Goal: Task Accomplishment & Management: Manage account settings

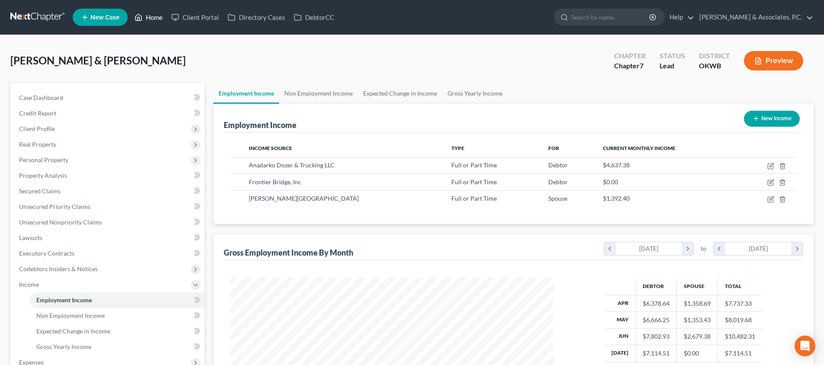
click at [155, 20] on link "Home" at bounding box center [148, 18] width 37 height 16
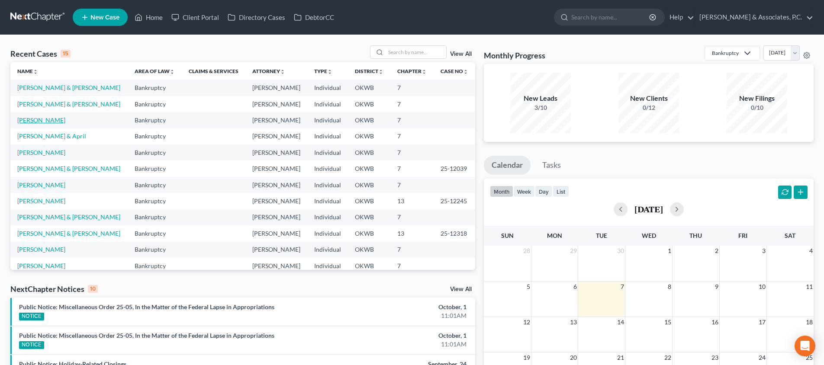
click at [37, 119] on link "[PERSON_NAME]" at bounding box center [41, 119] width 48 height 7
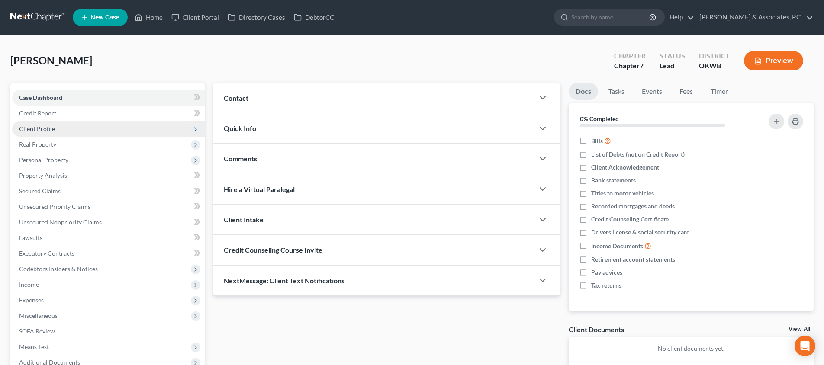
click at [103, 129] on span "Client Profile" at bounding box center [108, 129] width 193 height 16
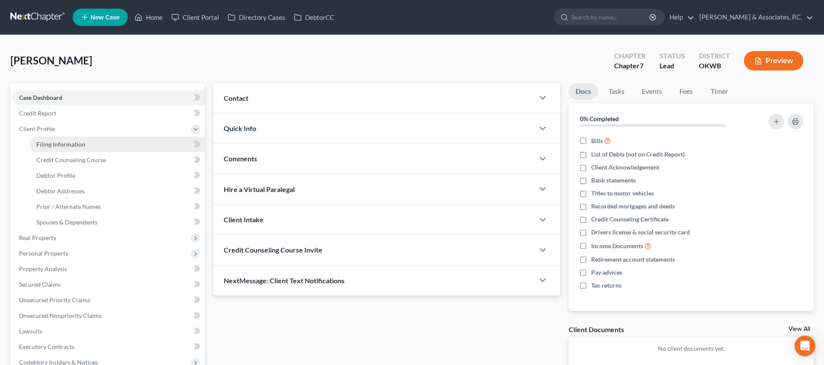
click at [103, 142] on link "Filing Information" at bounding box center [116, 145] width 175 height 16
select select "1"
select select "0"
select select "65"
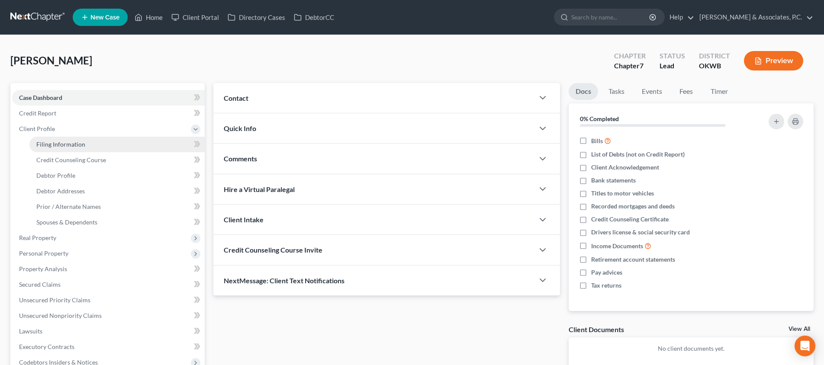
select select "2"
select select "37"
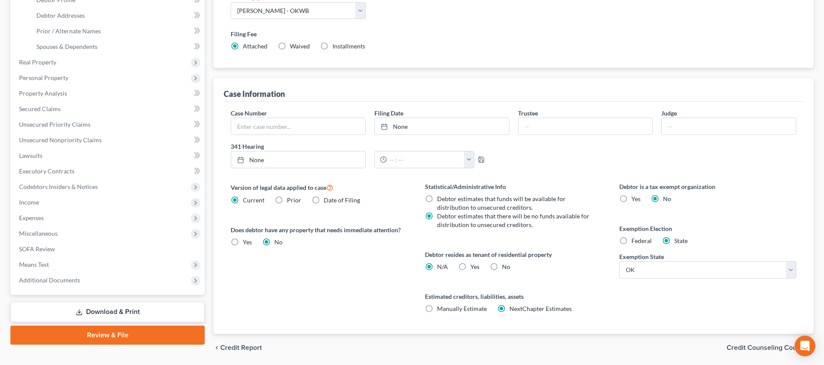
click at [752, 346] on span "Credit Counseling Course" at bounding box center [767, 348] width 80 height 7
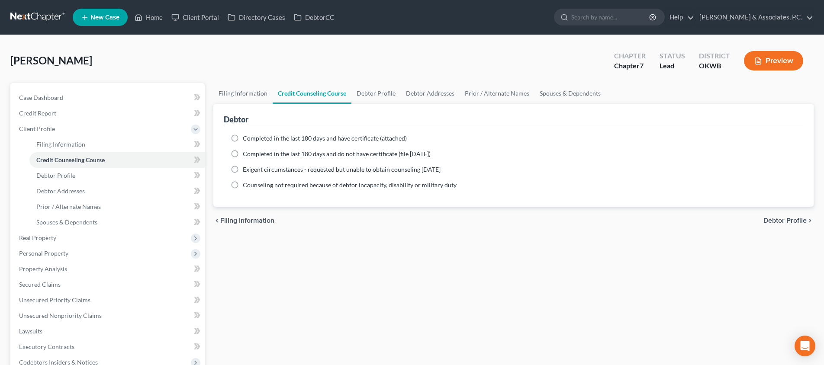
click at [243, 137] on label "Completed in the last 180 days and have certificate (attached)" at bounding box center [325, 138] width 164 height 9
click at [246, 137] on input "Completed in the last 180 days and have certificate (attached)" at bounding box center [249, 137] width 6 height 6
radio input "true"
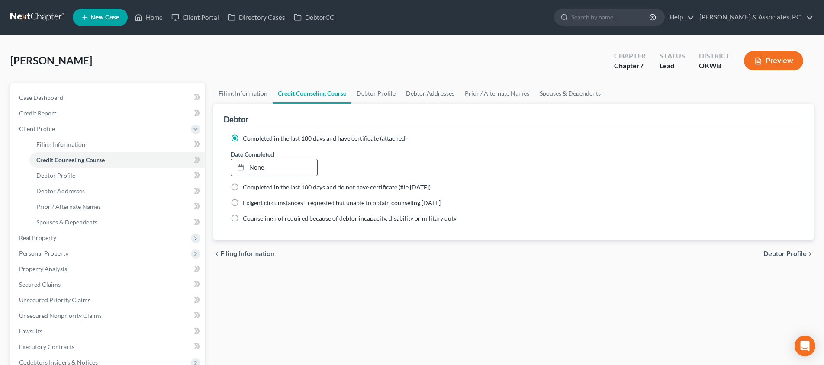
click at [262, 168] on link "None" at bounding box center [274, 167] width 86 height 16
click at [795, 252] on span "Debtor Profile" at bounding box center [785, 254] width 43 height 7
select select "0"
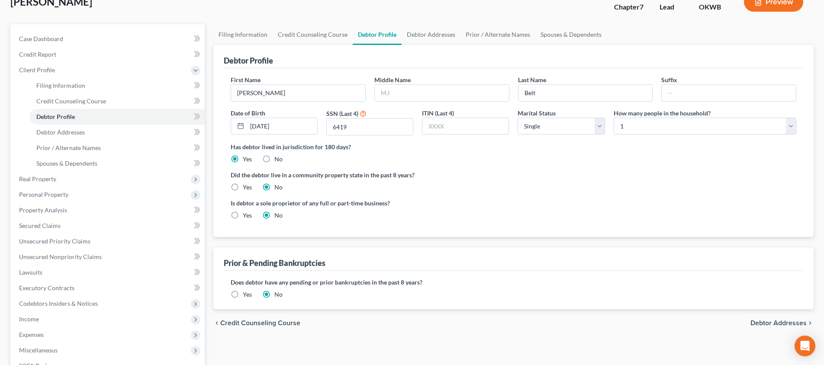
scroll to position [84, 0]
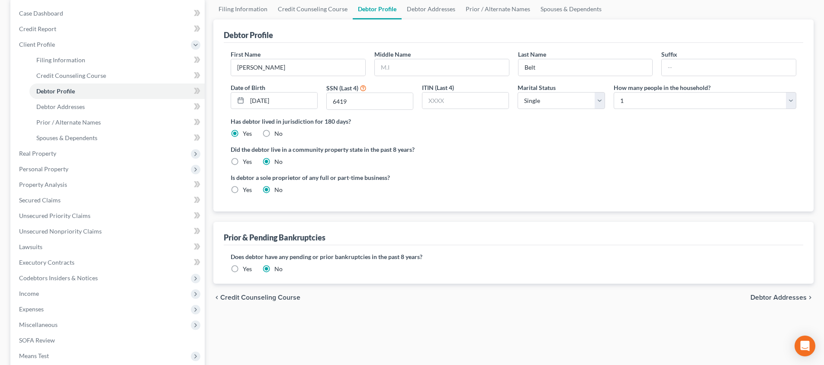
click at [769, 295] on span "Debtor Addresses" at bounding box center [779, 297] width 56 height 7
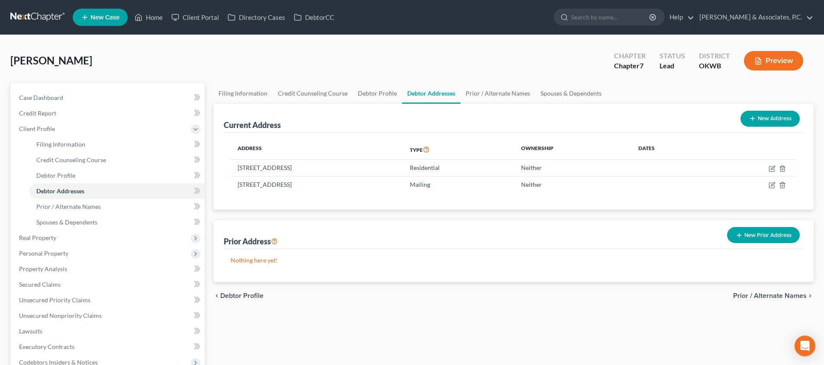
click at [763, 297] on span "Prior / Alternate Names" at bounding box center [770, 296] width 74 height 7
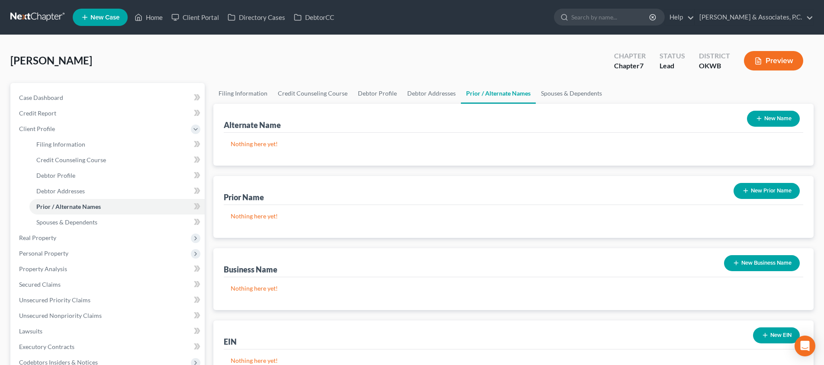
scroll to position [123, 0]
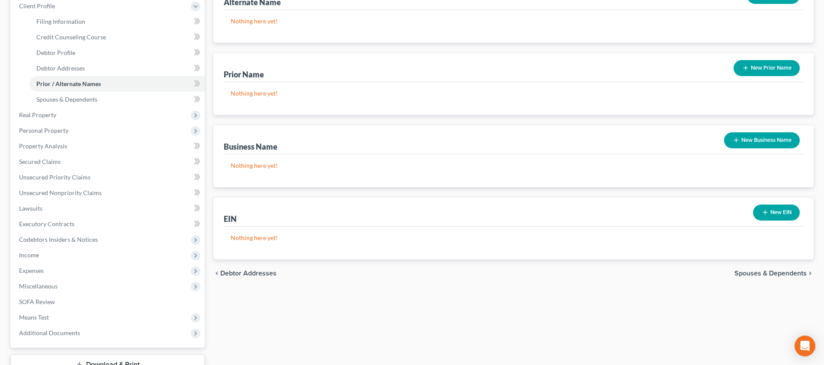
click at [751, 271] on span "Spouses & Dependents" at bounding box center [771, 273] width 72 height 7
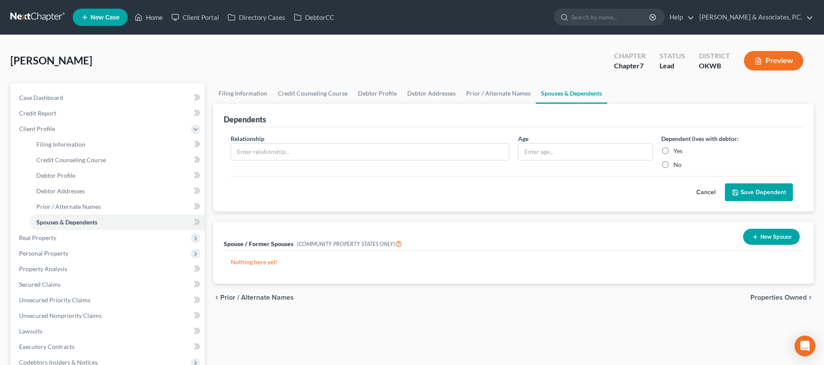
scroll to position [0, 0]
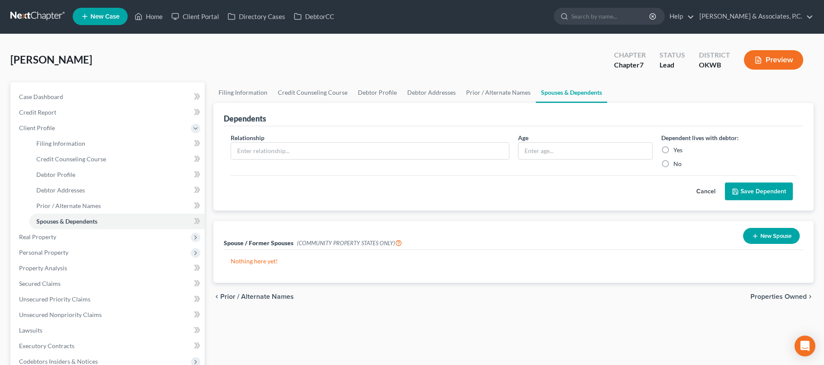
click at [766, 297] on span "Properties Owned" at bounding box center [779, 297] width 56 height 7
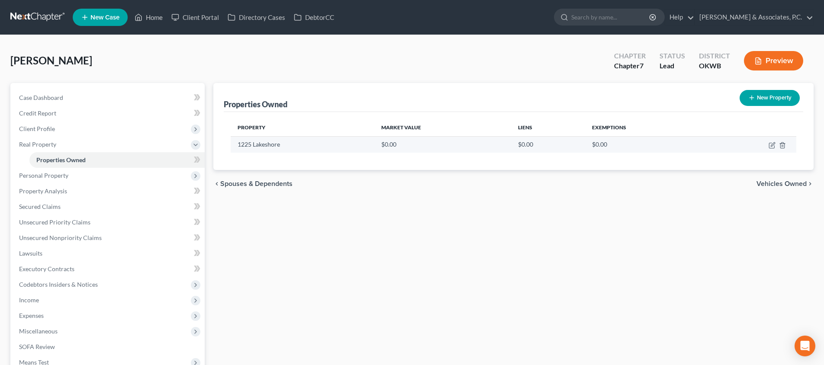
click at [768, 147] on td at bounding box center [752, 144] width 88 height 16
click at [772, 145] on icon "button" at bounding box center [772, 145] width 7 height 7
select select "37"
select select "54"
select select "4"
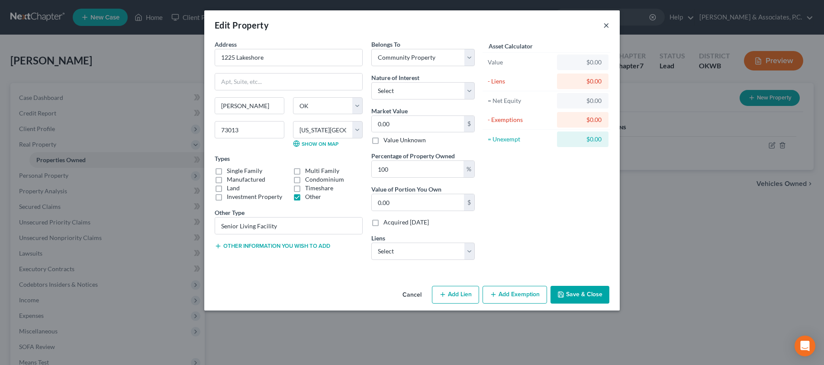
click at [605, 24] on button "×" at bounding box center [606, 25] width 6 height 10
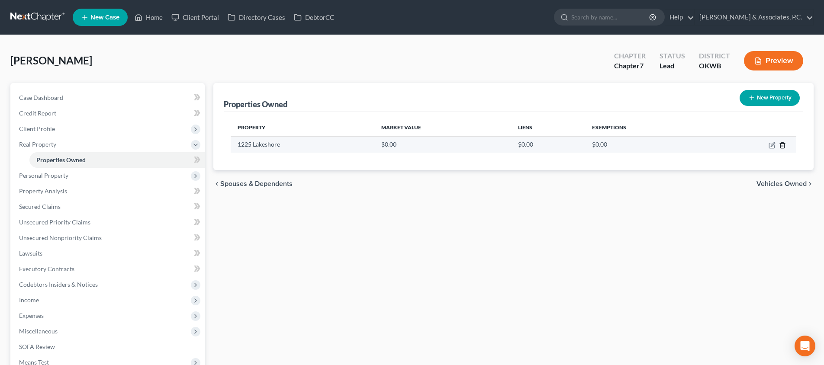
click at [784, 144] on icon "button" at bounding box center [782, 145] width 7 height 7
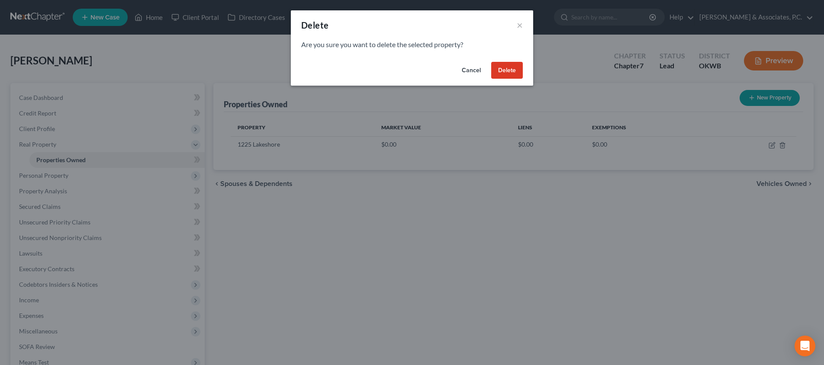
click at [510, 71] on button "Delete" at bounding box center [507, 70] width 32 height 17
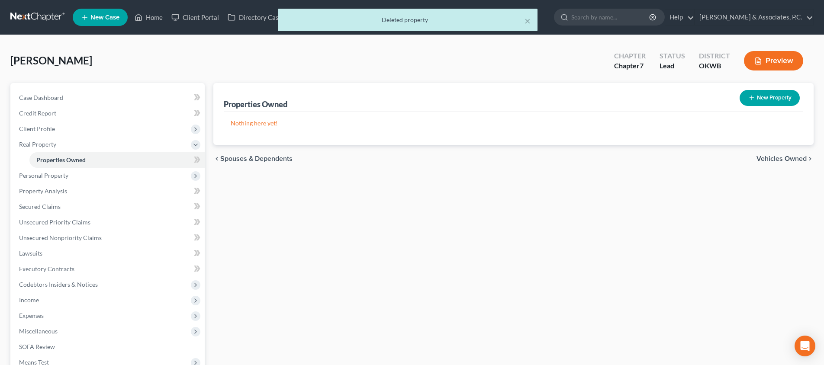
click at [795, 158] on span "Vehicles Owned" at bounding box center [782, 158] width 50 height 7
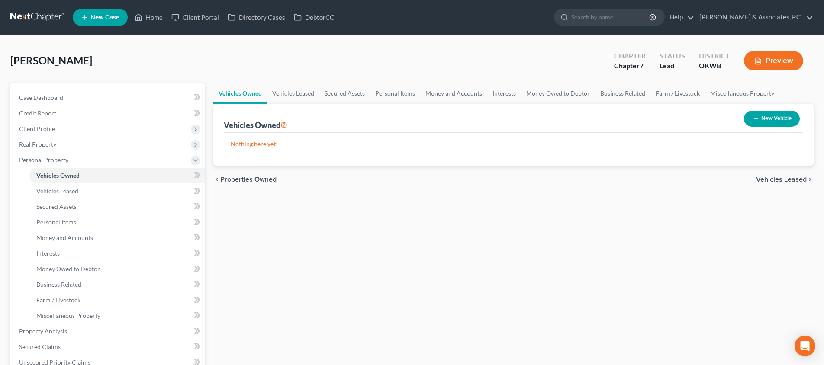
click at [746, 120] on button "New Vehicle" at bounding box center [772, 119] width 56 height 16
select select "0"
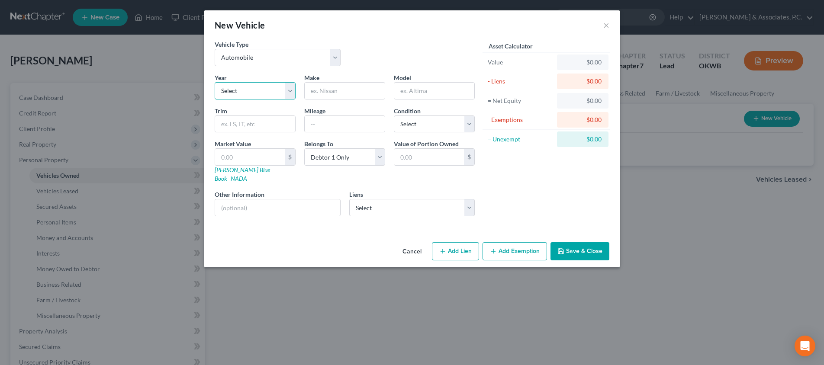
select select "25"
click at [330, 94] on input "text" at bounding box center [345, 91] width 80 height 16
type input "Buick"
type input "PA"
click at [426, 158] on input "text" at bounding box center [429, 157] width 70 height 16
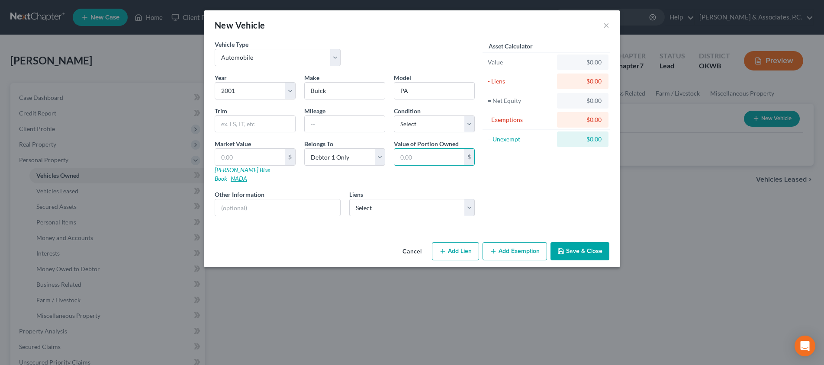
click at [247, 175] on link "NADA" at bounding box center [239, 178] width 16 height 7
click at [234, 171] on link "[PERSON_NAME] Blue Book" at bounding box center [242, 174] width 55 height 16
click at [368, 120] on input "text" at bounding box center [345, 124] width 80 height 16
click at [402, 172] on div "Value of Portion Owned $" at bounding box center [435, 161] width 90 height 44
click at [364, 127] on input "text" at bounding box center [345, 124] width 80 height 16
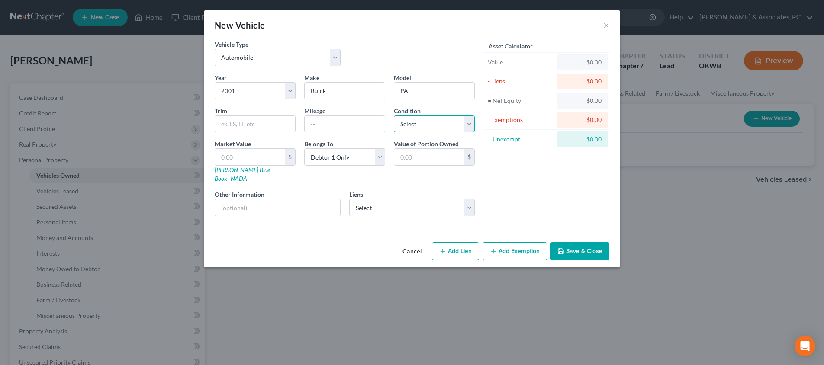
select select "4"
drag, startPoint x: 438, startPoint y: 86, endPoint x: 407, endPoint y: 88, distance: 30.8
click at [407, 88] on input "PA" at bounding box center [434, 91] width 80 height 16
type input "[GEOGRAPHIC_DATA]"
type input "100000"
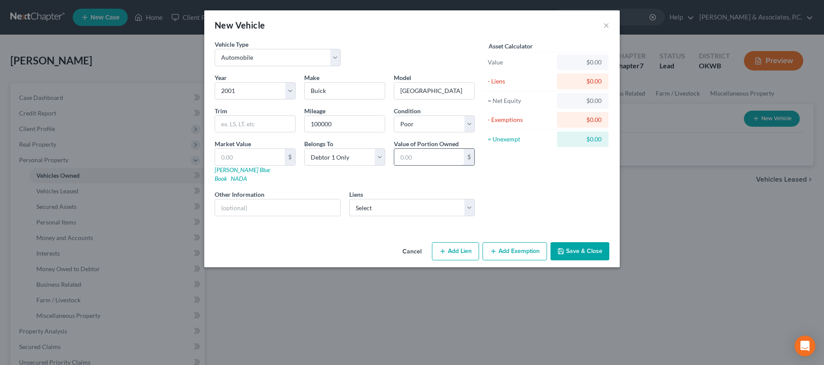
click at [413, 154] on input "text" at bounding box center [429, 157] width 70 height 16
type input "2"
click at [265, 155] on input "text" at bounding box center [250, 157] width 70 height 16
type input "2"
type input "2.00"
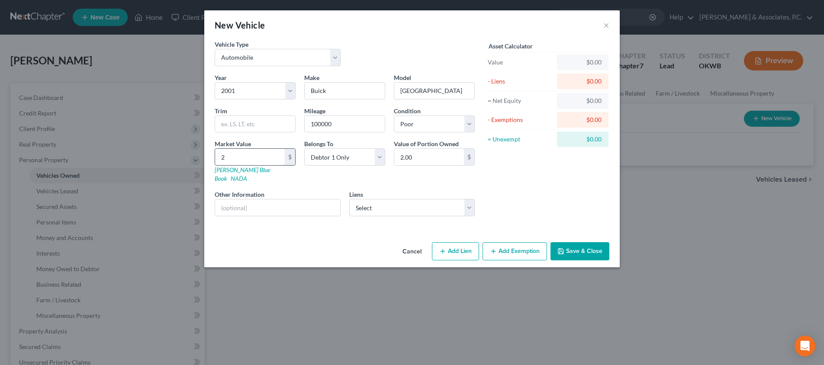
type input "20"
type input "20.00"
type input "200"
type input "200.00"
type input "2000"
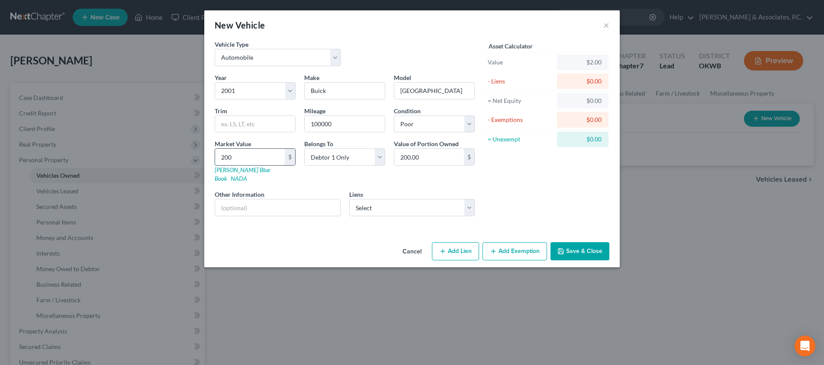
type input "2,000.00"
type input "2,000"
click at [509, 242] on button "Add Exemption" at bounding box center [515, 251] width 65 height 18
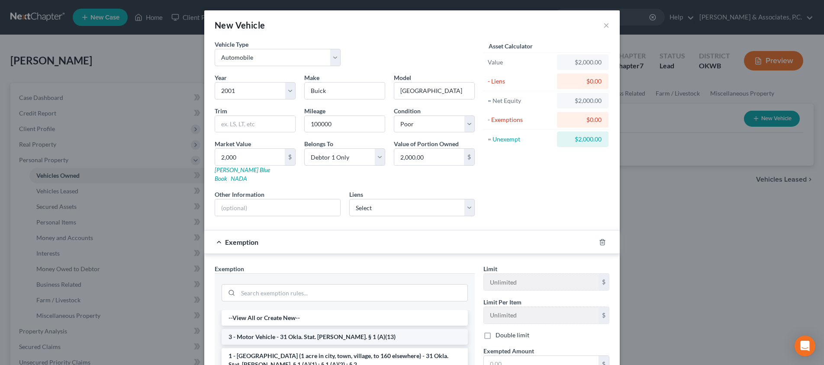
click at [311, 329] on li "3 - Motor Vehicle - 31 Okla. Stat. [PERSON_NAME]. § 1 (A)(13)" at bounding box center [345, 337] width 246 height 16
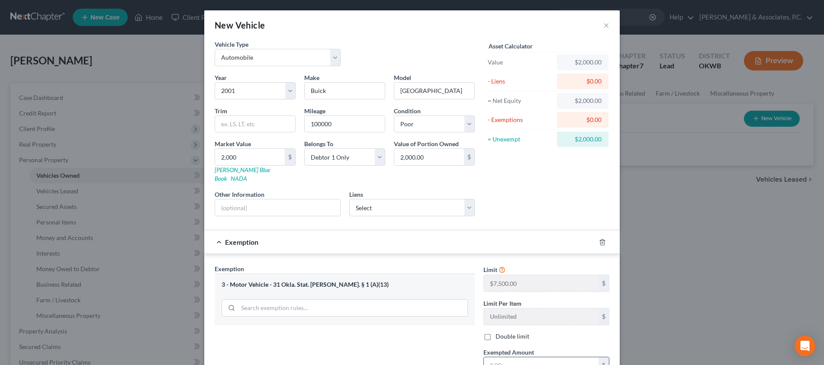
click at [551, 359] on input "text" at bounding box center [541, 366] width 115 height 16
type input "2,000"
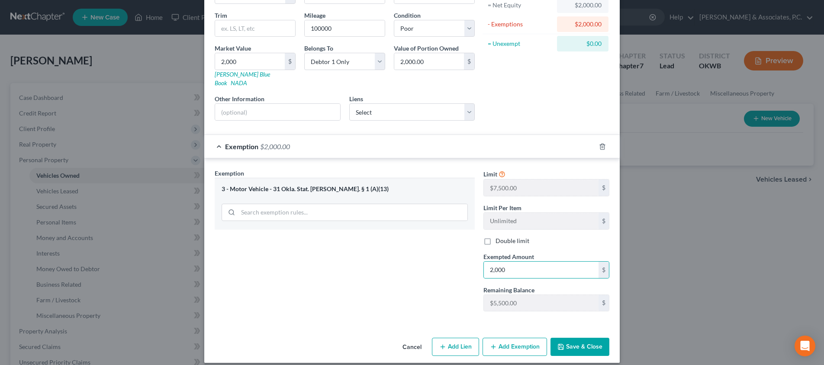
scroll to position [95, 0]
click at [564, 339] on button "Save & Close" at bounding box center [580, 348] width 59 height 18
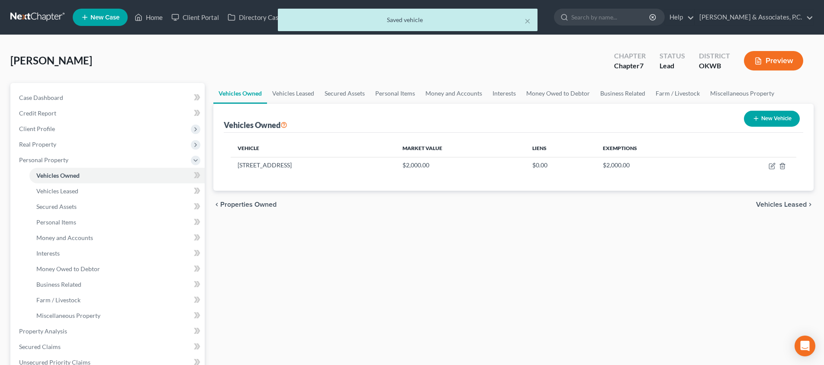
click at [781, 206] on span "Vehicles Leased" at bounding box center [781, 204] width 51 height 7
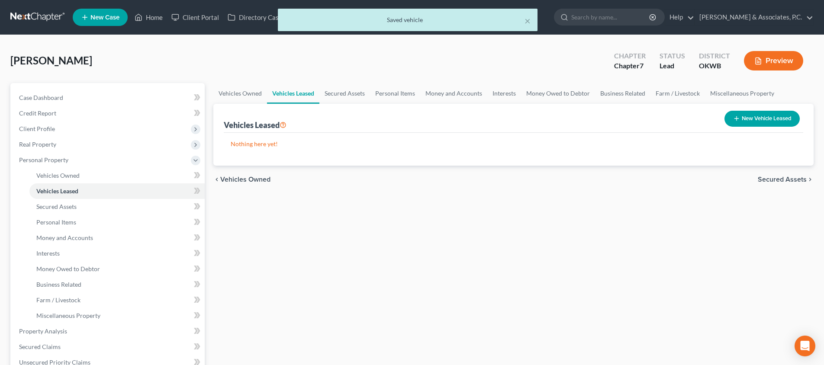
click at [777, 179] on span "Secured Assets" at bounding box center [782, 179] width 49 height 7
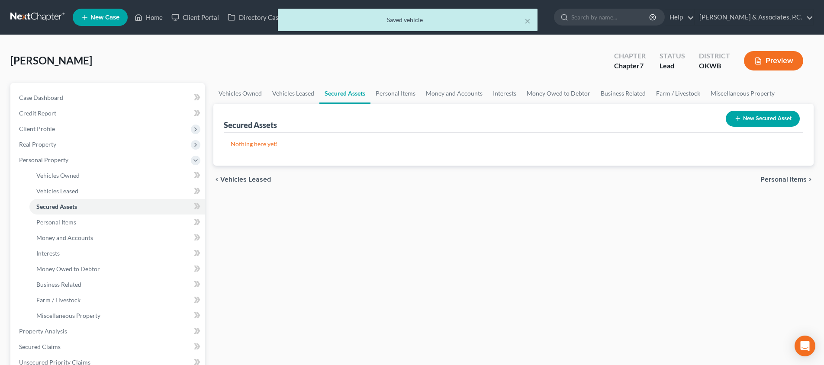
click at [776, 182] on span "Personal Items" at bounding box center [784, 179] width 46 height 7
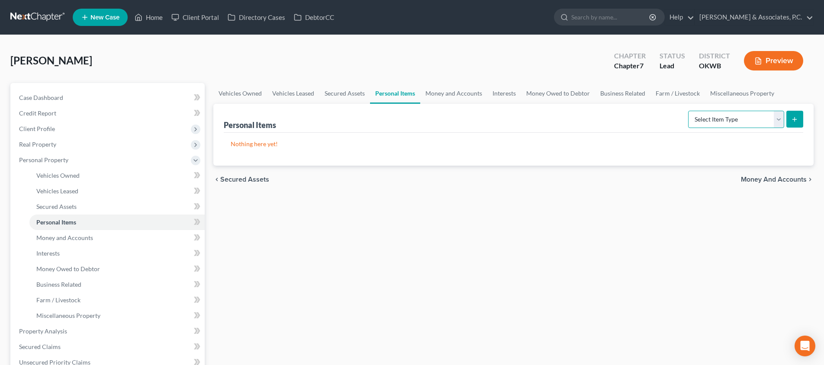
select select "clothing"
click at [793, 120] on icon "submit" at bounding box center [794, 119] width 7 height 7
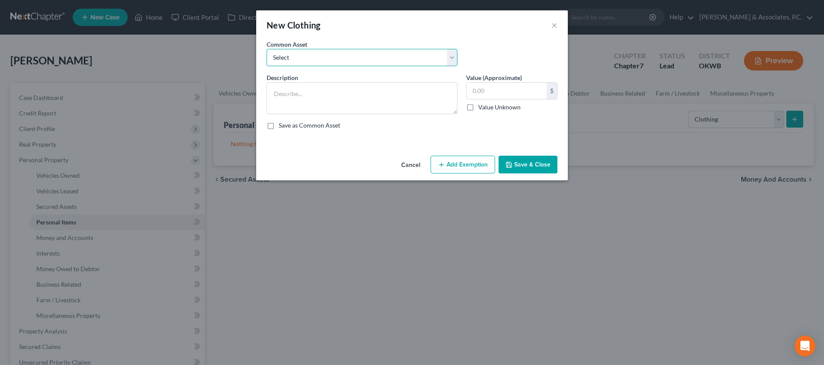
select select "0"
type textarea "Clothing"
click at [502, 94] on input "5,000.00" at bounding box center [507, 91] width 80 height 16
type input "125"
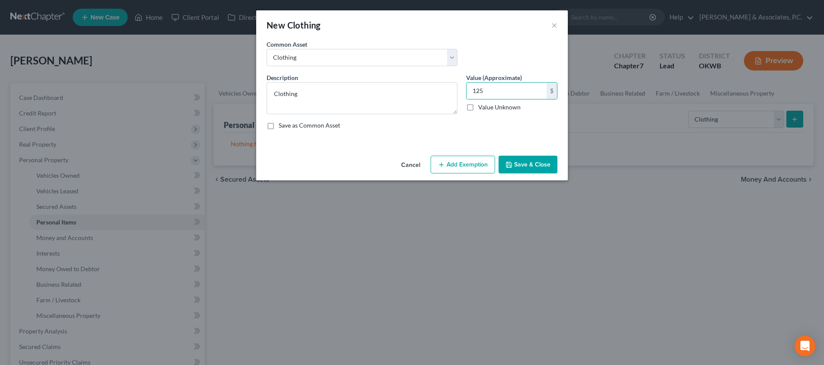
click at [474, 159] on button "Add Exemption" at bounding box center [463, 165] width 65 height 18
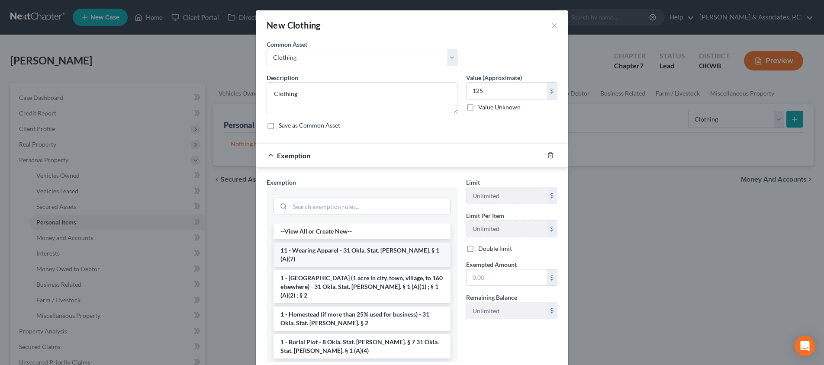
click at [340, 247] on li "11 - Wearing Apparel - 31 Okla. Stat. [PERSON_NAME]. § 1 (A)(7)" at bounding box center [362, 255] width 177 height 24
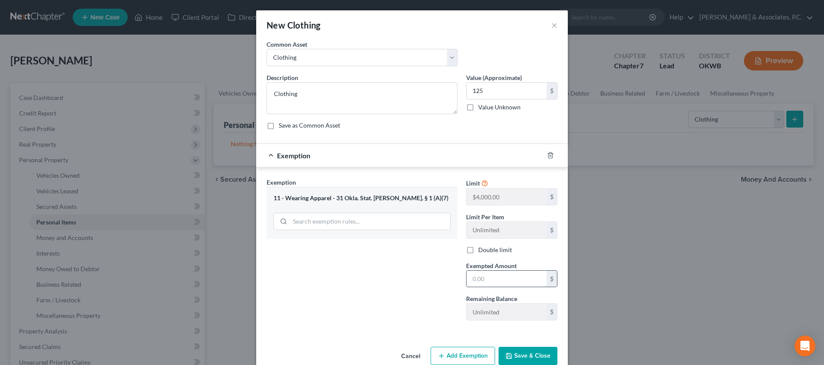
click at [486, 273] on input "text" at bounding box center [507, 279] width 80 height 16
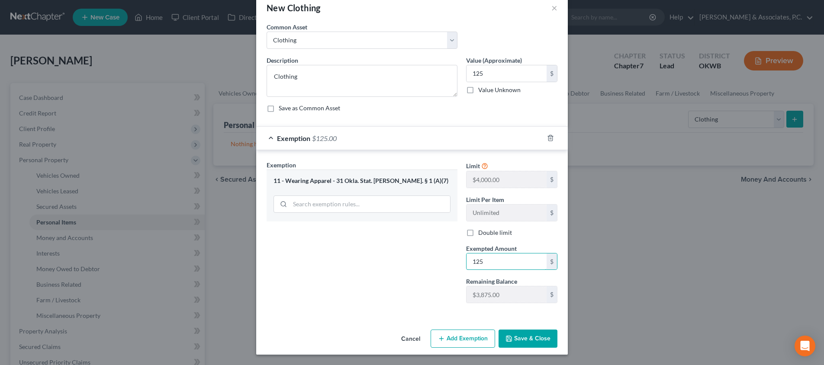
scroll to position [17, 0]
type input "125"
click at [523, 339] on button "Save & Close" at bounding box center [528, 339] width 59 height 18
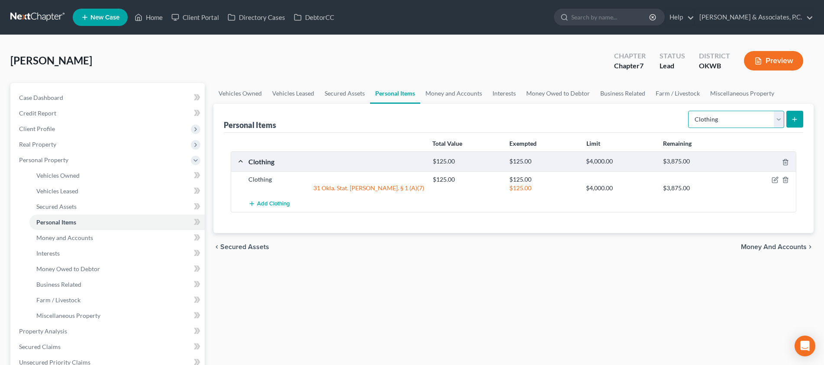
select select "electronics"
click at [794, 119] on icon "submit" at bounding box center [794, 119] width 7 height 7
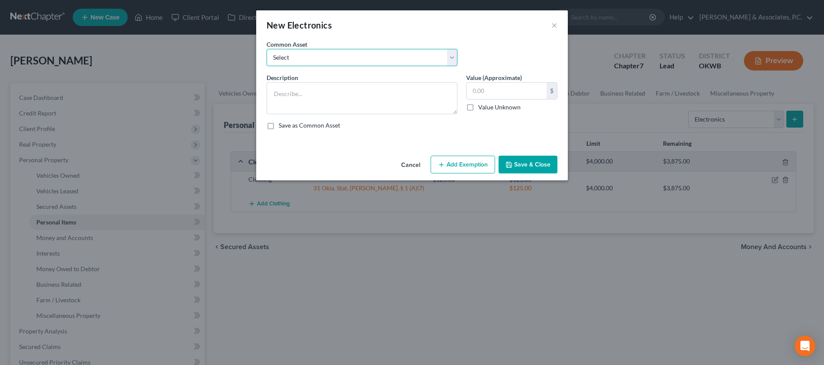
select select "0"
type textarea "Electronics"
click at [497, 95] on input "2,200.00" at bounding box center [507, 91] width 80 height 16
type input "200"
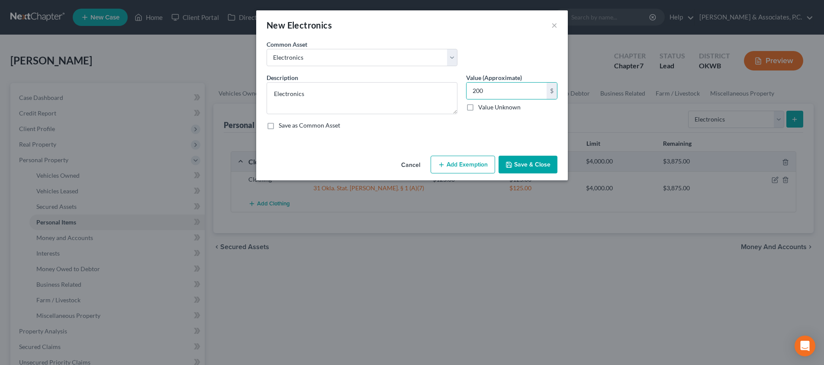
click at [464, 164] on button "Add Exemption" at bounding box center [463, 165] width 65 height 18
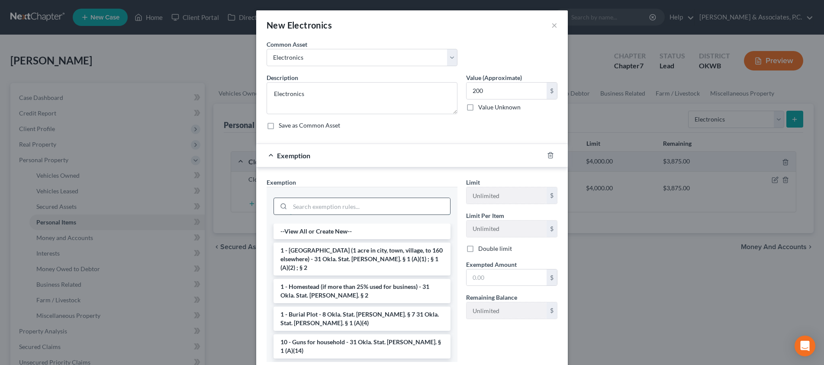
click at [335, 208] on input "search" at bounding box center [370, 206] width 160 height 16
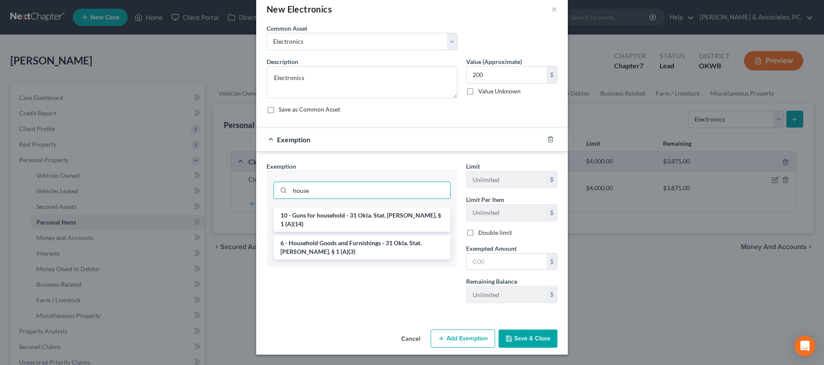
scroll to position [16, 0]
type input "house"
click at [337, 236] on li "6 - Household Goods and Furnishings - 31 Okla. Stat. [PERSON_NAME]. § 1 (A)(3)" at bounding box center [362, 247] width 177 height 24
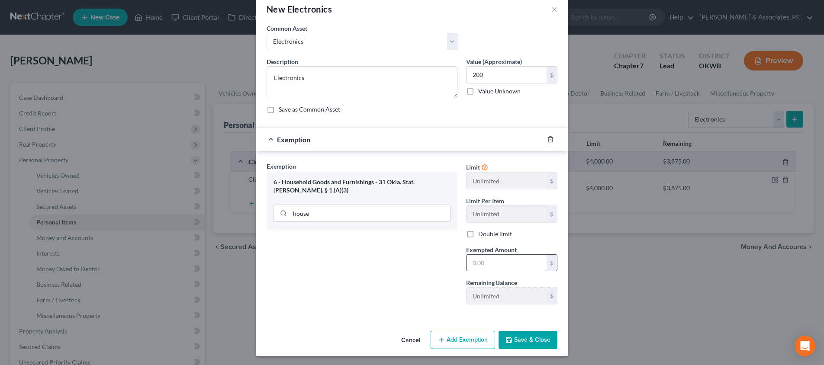
click at [513, 266] on input "text" at bounding box center [507, 263] width 80 height 16
type input "200"
click at [528, 345] on button "Save & Close" at bounding box center [528, 340] width 59 height 18
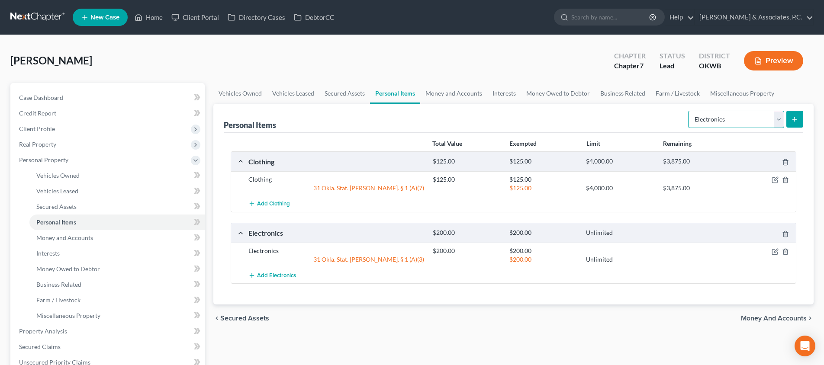
select select "jewelry"
click at [793, 119] on icon "submit" at bounding box center [794, 119] width 7 height 7
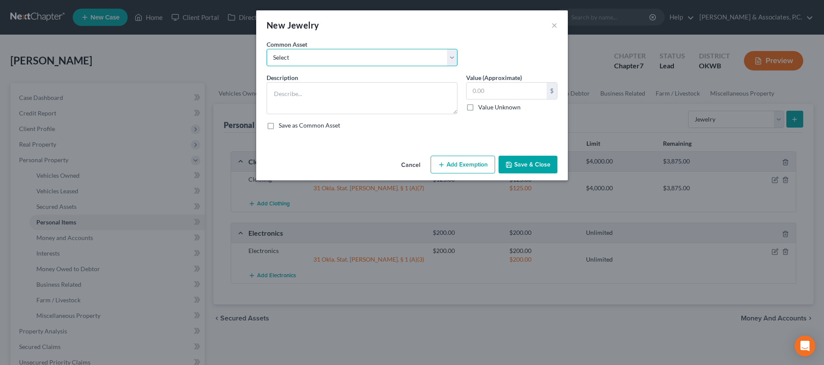
select select "1"
type textarea "Wedding Rings"
type input "500.00"
click at [513, 94] on input "500.00" at bounding box center [507, 91] width 80 height 16
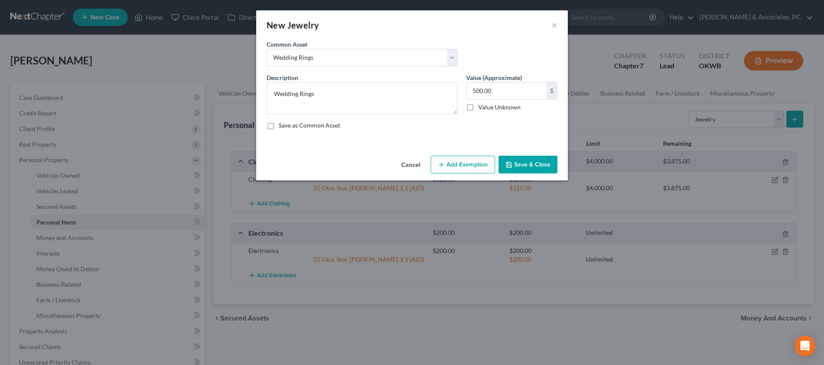
drag, startPoint x: 462, startPoint y: 164, endPoint x: 465, endPoint y: 174, distance: 9.6
click at [462, 164] on button "Add Exemption" at bounding box center [463, 165] width 65 height 18
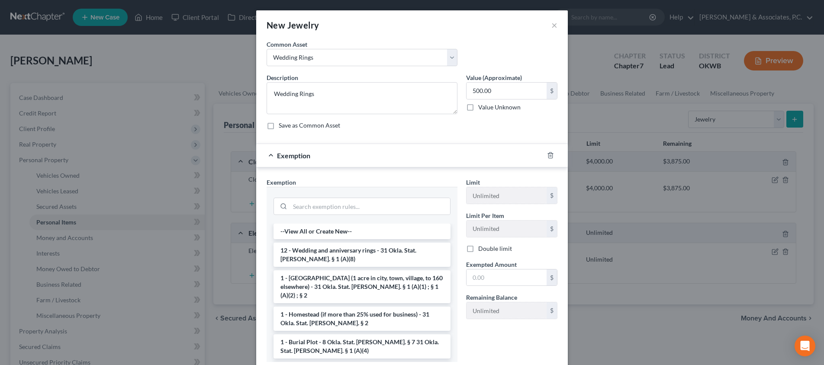
drag, startPoint x: 357, startPoint y: 255, endPoint x: 378, endPoint y: 259, distance: 21.5
click at [357, 255] on li "12 - Wedding and anniversary rings - 31 Okla. Stat. [PERSON_NAME]. § 1 (A)(8)" at bounding box center [362, 255] width 177 height 24
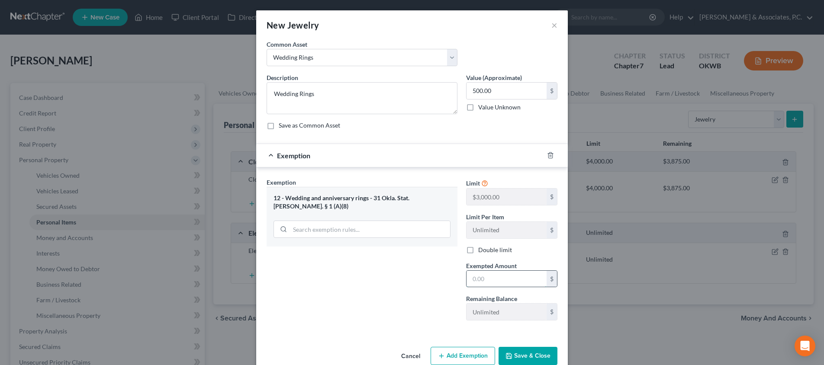
click at [490, 278] on input "text" at bounding box center [507, 279] width 80 height 16
type input "500"
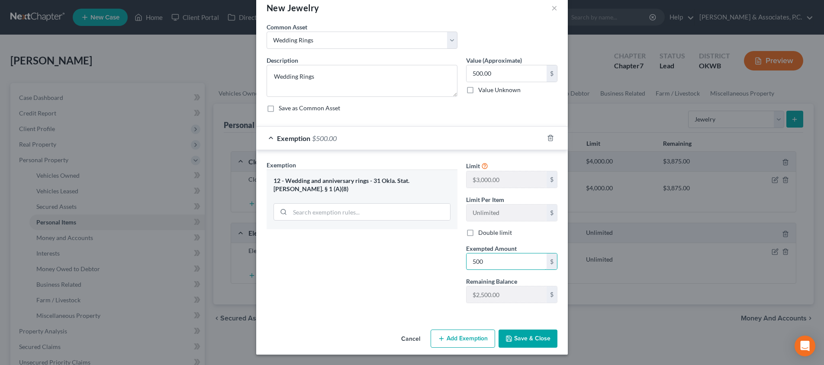
scroll to position [17, 0]
click at [510, 335] on icon "button" at bounding box center [509, 338] width 7 height 7
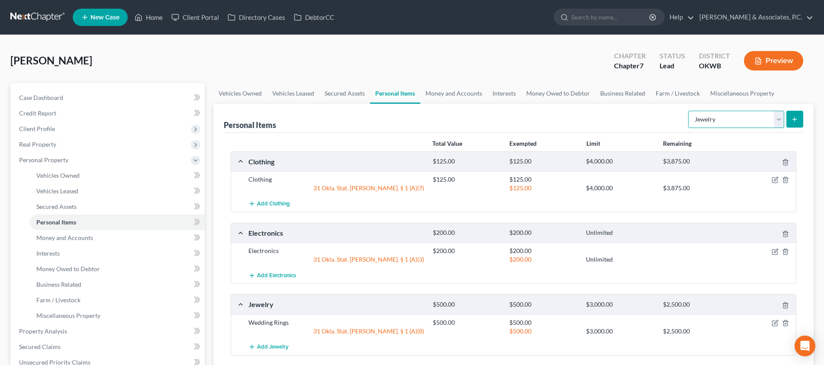
select select "household_goods"
click at [792, 117] on icon "submit" at bounding box center [794, 119] width 7 height 7
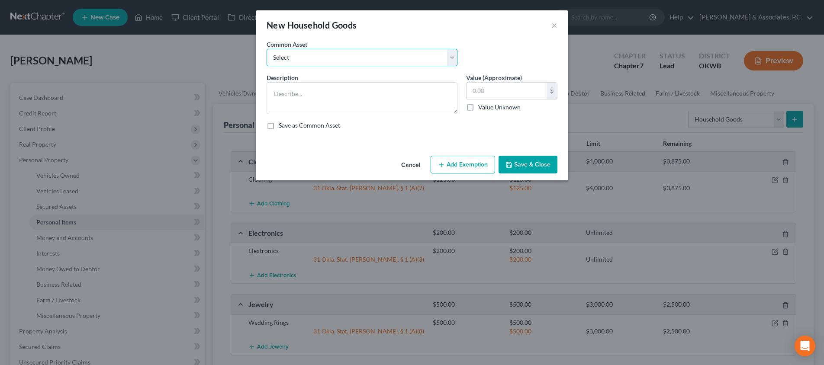
select select "0"
type textarea "Furniture and household goods"
click at [513, 96] on input "2,000.00" at bounding box center [507, 91] width 80 height 16
type input "200"
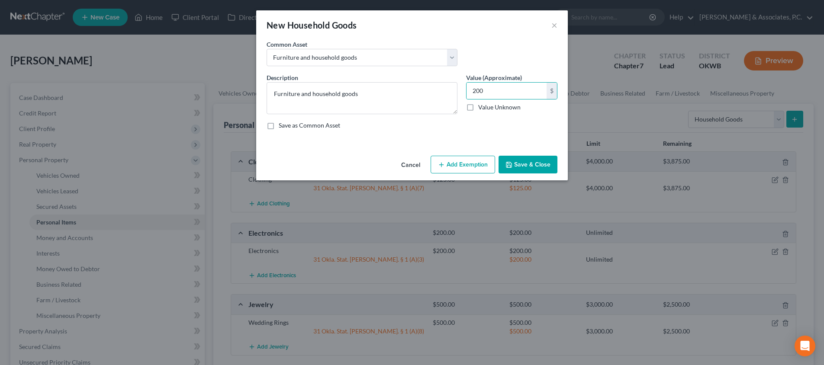
click at [490, 158] on button "Add Exemption" at bounding box center [463, 165] width 65 height 18
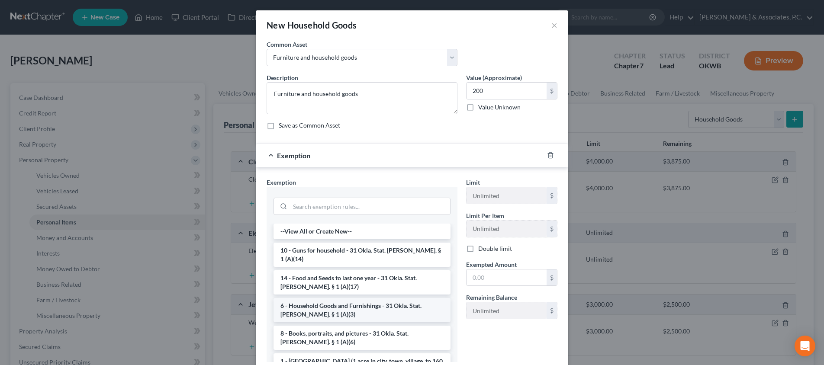
click at [345, 303] on li "6 - Household Goods and Furnishings - 31 Okla. Stat. [PERSON_NAME]. § 1 (A)(3)" at bounding box center [362, 310] width 177 height 24
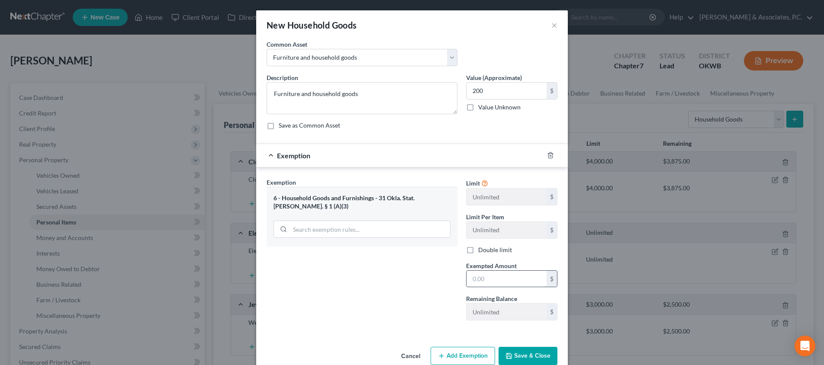
click at [515, 284] on input "text" at bounding box center [507, 279] width 80 height 16
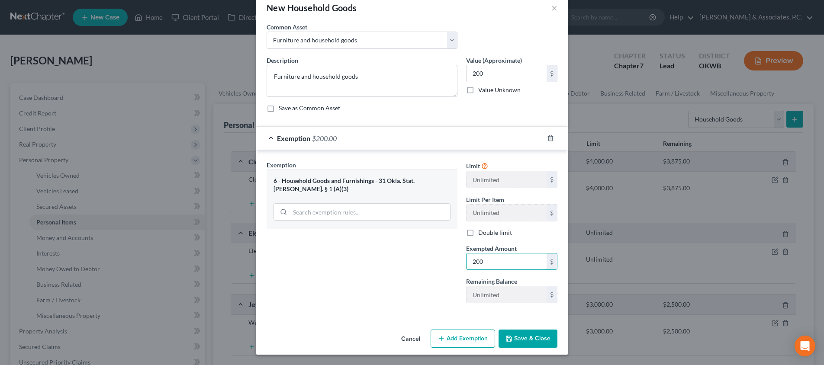
type input "200"
click at [535, 335] on button "Save & Close" at bounding box center [528, 339] width 59 height 18
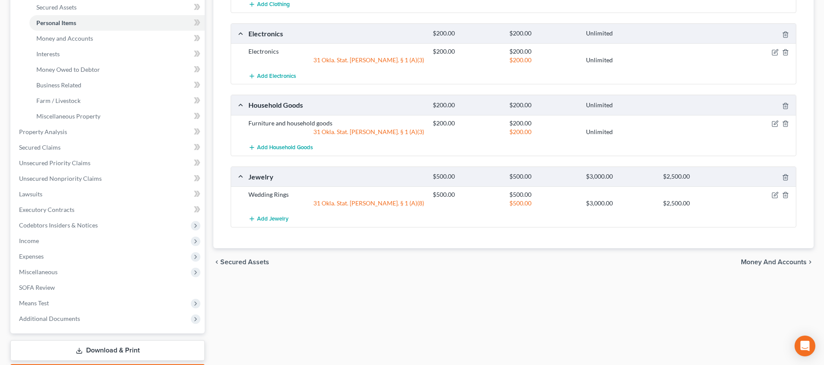
click at [761, 263] on span "Money and Accounts" at bounding box center [774, 262] width 66 height 7
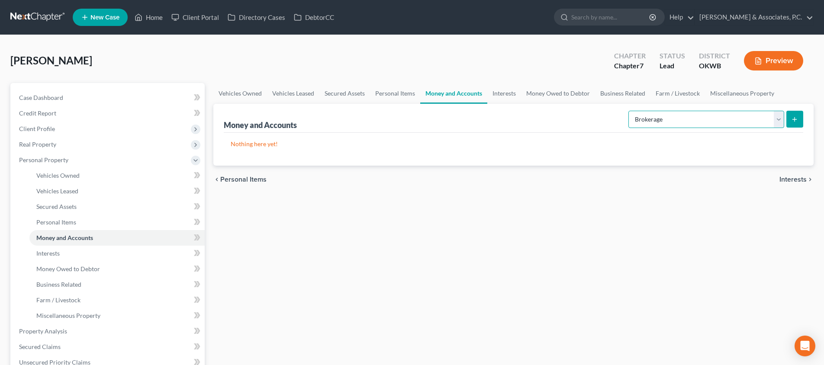
select select "cash_on_hand"
click at [794, 119] on icon "submit" at bounding box center [794, 119] width 7 height 7
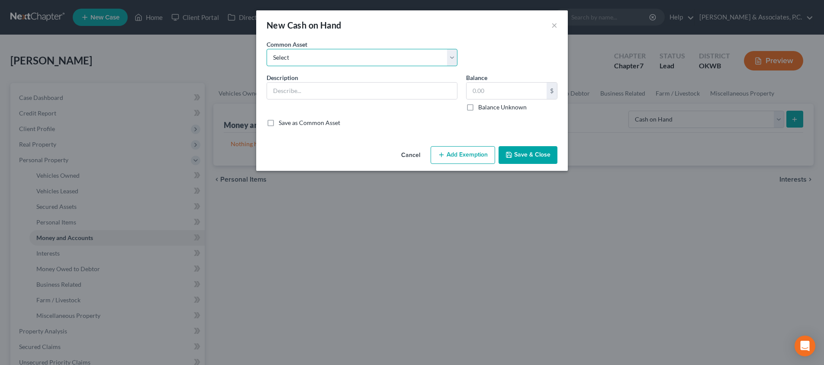
select select "0"
type input "Cash"
type input "100.00"
click at [454, 148] on button "Add Exemption" at bounding box center [463, 155] width 65 height 18
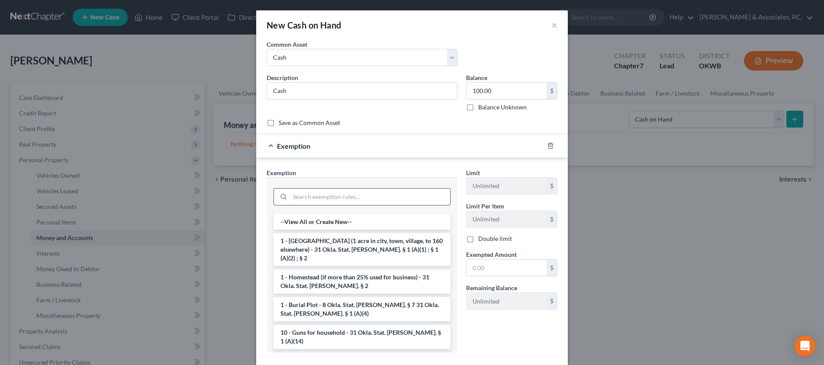
click at [378, 202] on input "search" at bounding box center [370, 197] width 160 height 16
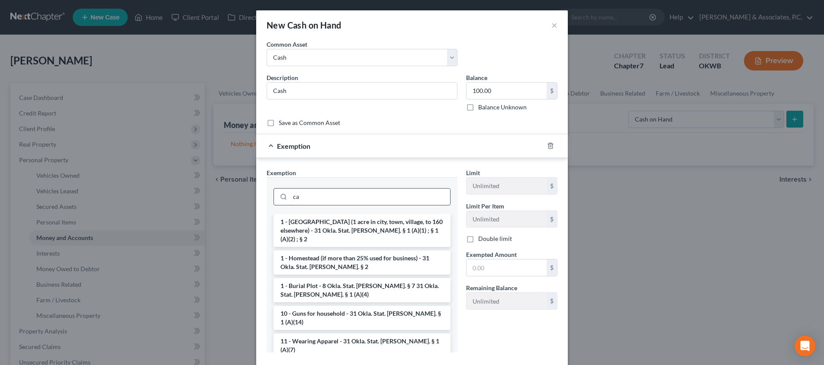
type input "c"
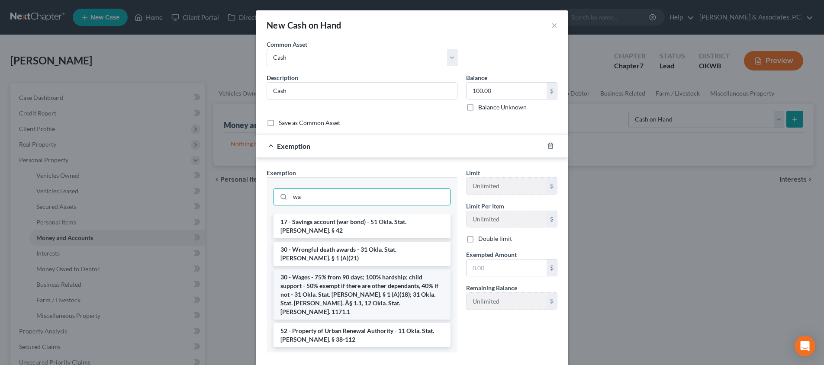
type input "wa"
click at [363, 272] on li "30 - Wages - 75% from 90 days; 100% hardship; child support - 50% exempt if the…" at bounding box center [362, 295] width 177 height 50
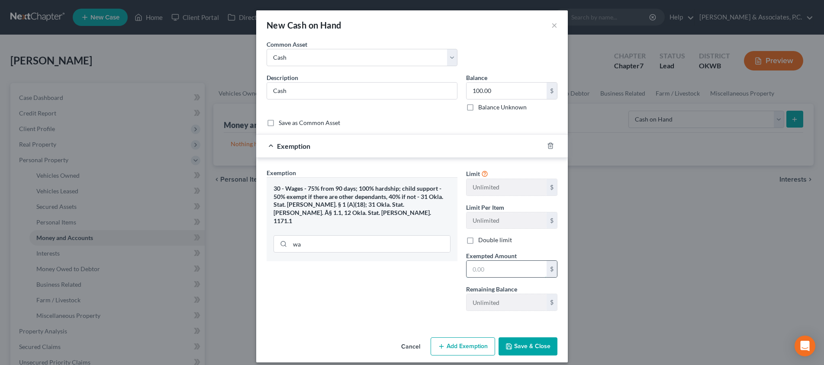
click at [486, 271] on input "text" at bounding box center [507, 269] width 80 height 16
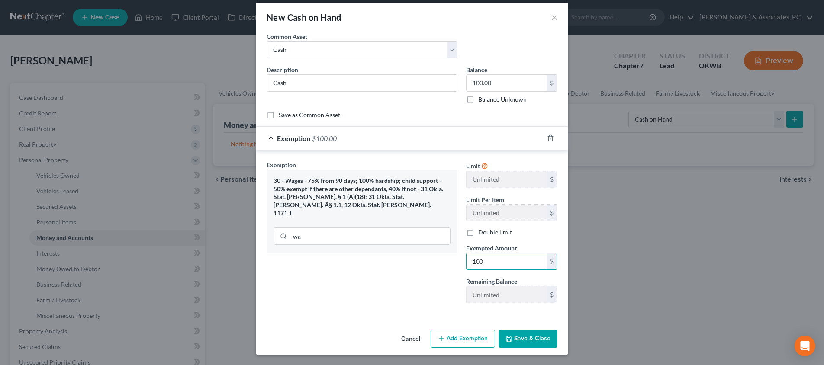
scroll to position [7, 0]
type input "100"
click at [513, 342] on icon "button" at bounding box center [509, 339] width 7 height 7
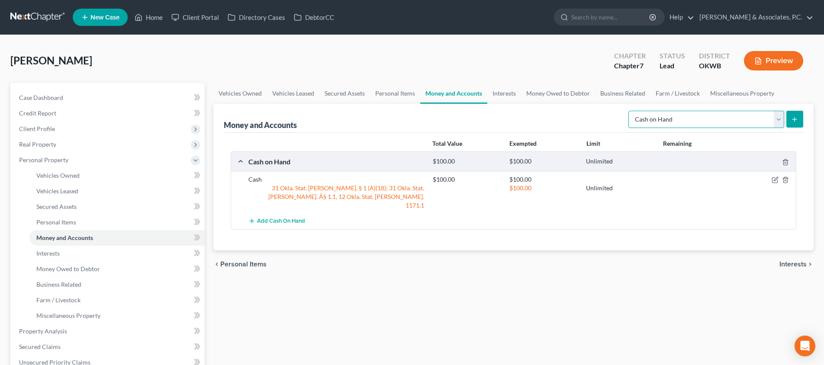
select select "checking"
click at [791, 122] on button "submit" at bounding box center [795, 119] width 17 height 17
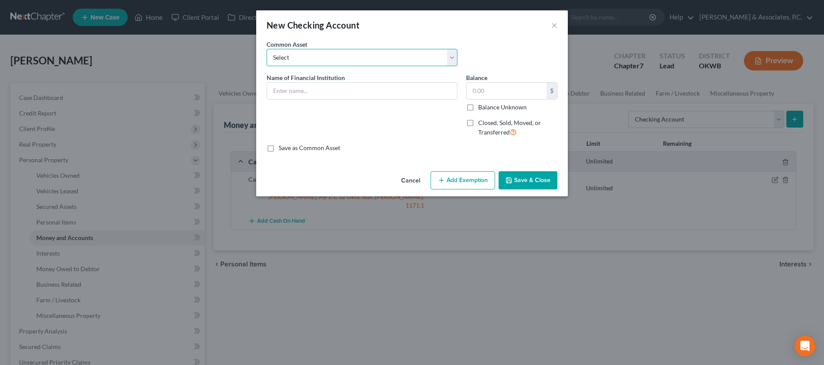
select select "8"
type input "Bank of America"
click at [499, 87] on input "10.00" at bounding box center [507, 91] width 80 height 16
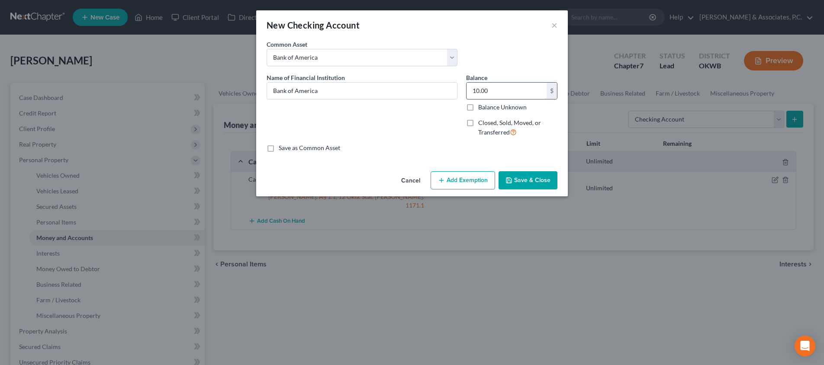
click at [495, 90] on input "10.00" at bounding box center [507, 91] width 80 height 16
type input "2,000"
click at [468, 183] on button "Add Exemption" at bounding box center [463, 180] width 65 height 18
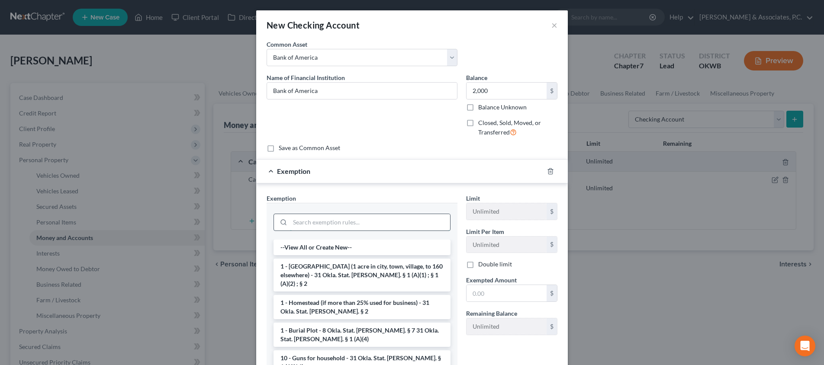
click at [354, 217] on input "search" at bounding box center [370, 222] width 160 height 16
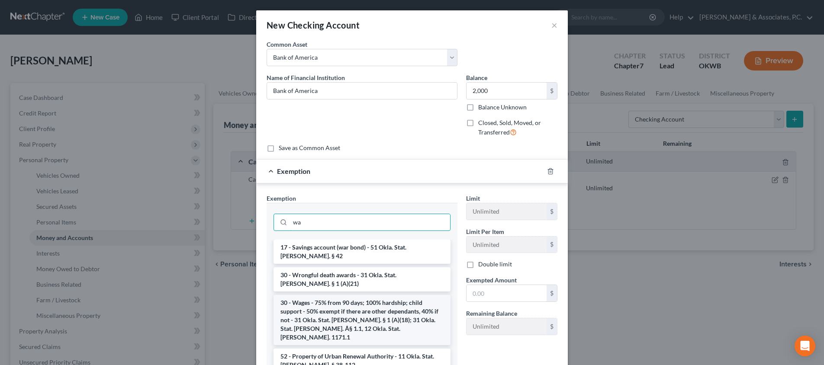
type input "wa"
click at [356, 295] on li "30 - Wages - 75% from 90 days; 100% hardship; child support - 50% exempt if the…" at bounding box center [362, 320] width 177 height 50
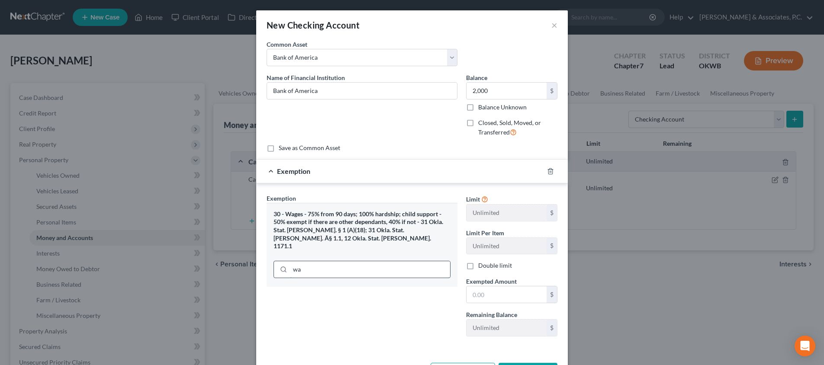
click at [335, 261] on input "wa" at bounding box center [370, 269] width 160 height 16
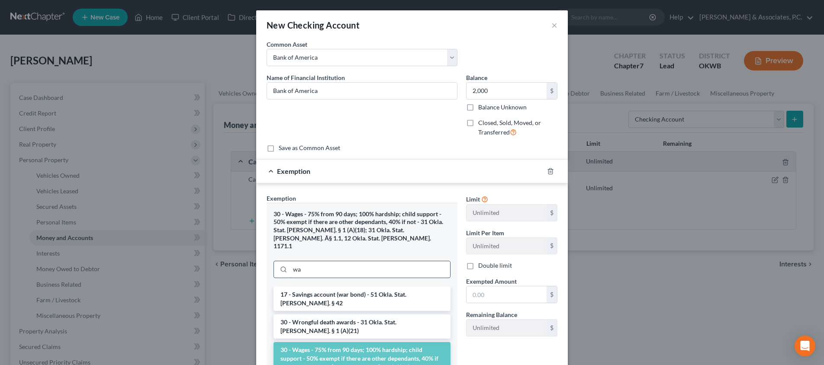
click at [335, 261] on input "wa" at bounding box center [370, 269] width 160 height 16
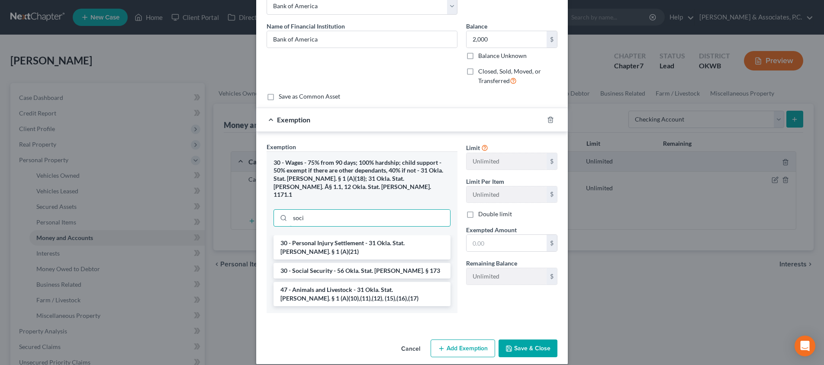
scroll to position [32, 0]
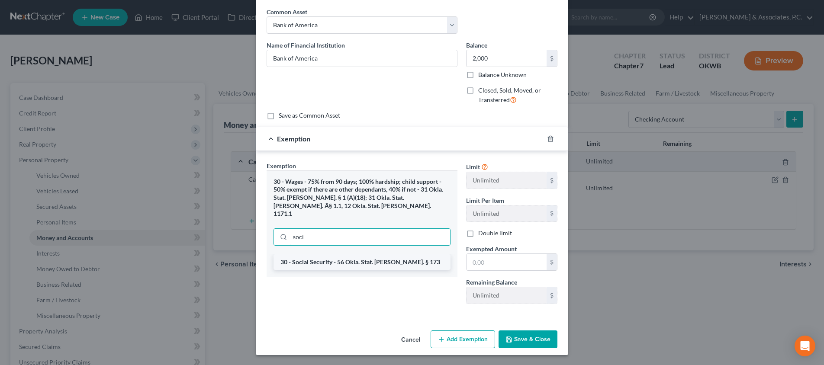
type input "soci"
click at [343, 255] on li "30 - Social Security - 56 Okla. Stat. [PERSON_NAME]. § 173" at bounding box center [362, 263] width 177 height 16
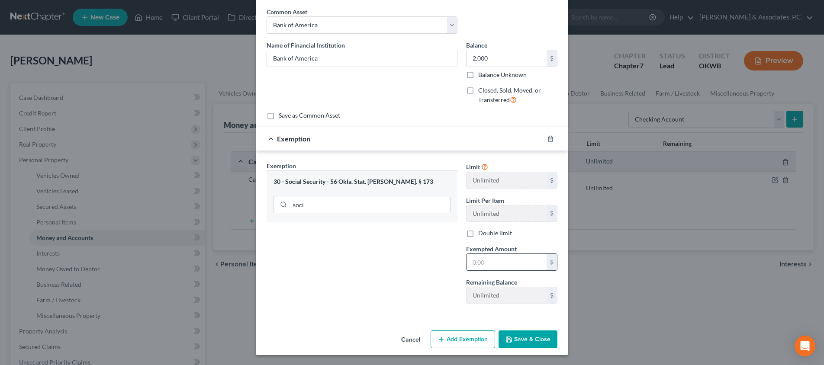
click at [499, 264] on input "text" at bounding box center [507, 262] width 80 height 16
type input "2,000"
click at [511, 340] on polyline "button" at bounding box center [509, 341] width 3 height 2
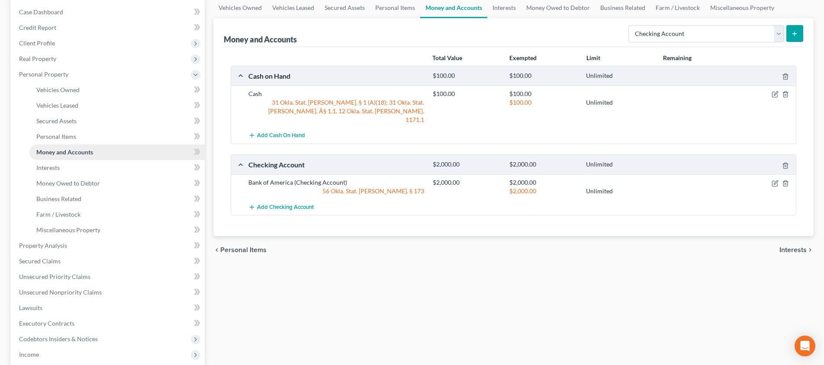
scroll to position [122, 0]
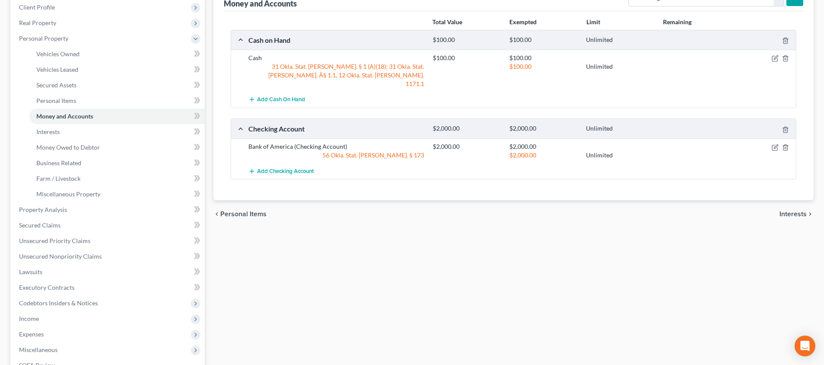
click at [787, 211] on span "Interests" at bounding box center [793, 214] width 27 height 7
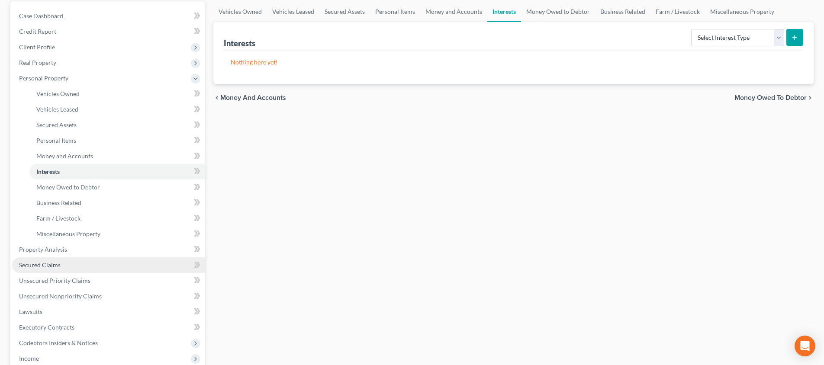
scroll to position [84, 0]
click at [118, 264] on link "Secured Claims" at bounding box center [108, 263] width 193 height 16
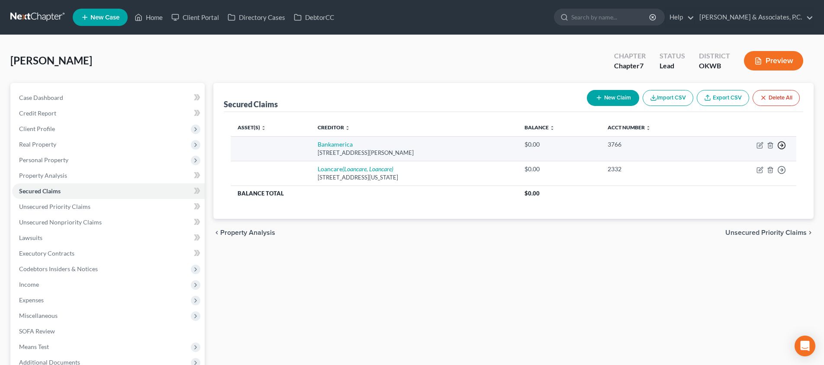
click at [782, 146] on polyline "button" at bounding box center [782, 145] width 1 height 3
click at [740, 165] on link "Move to F" at bounding box center [742, 166] width 72 height 15
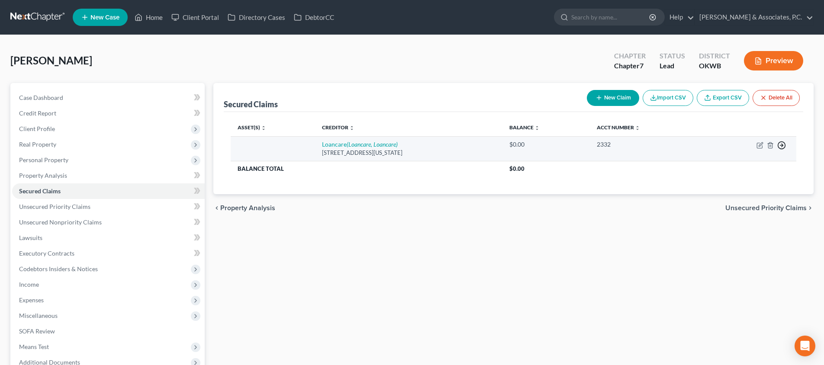
click at [781, 145] on line "button" at bounding box center [782, 145] width 3 height 0
click at [763, 163] on link "Move to F" at bounding box center [742, 166] width 72 height 15
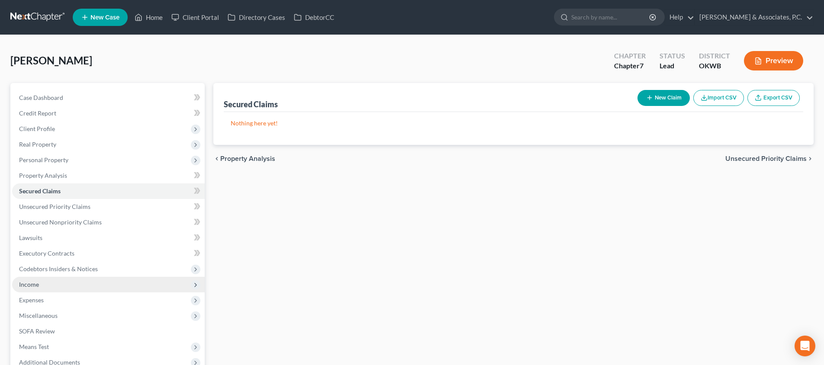
click at [95, 279] on span "Income" at bounding box center [108, 285] width 193 height 16
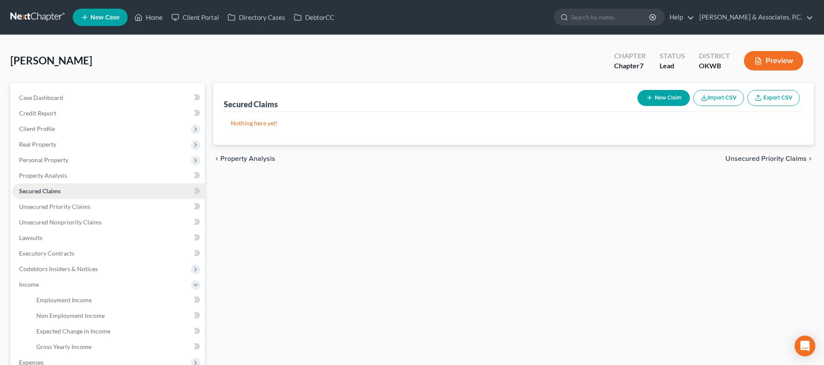
click at [110, 193] on link "Secured Claims" at bounding box center [108, 192] width 193 height 16
click at [103, 208] on link "Unsecured Priority Claims" at bounding box center [108, 207] width 193 height 16
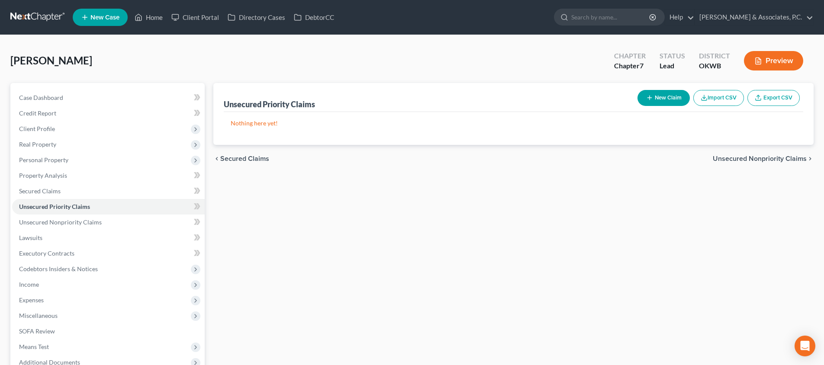
click at [729, 156] on span "Unsecured Nonpriority Claims" at bounding box center [760, 158] width 94 height 7
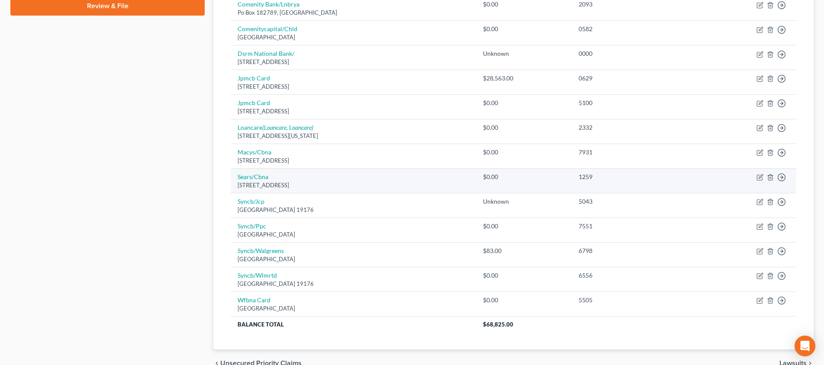
scroll to position [448, 0]
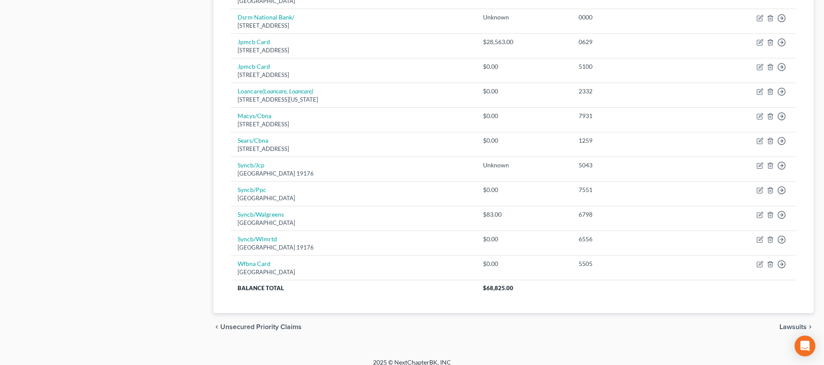
click at [793, 324] on span "Lawsuits" at bounding box center [793, 327] width 27 height 7
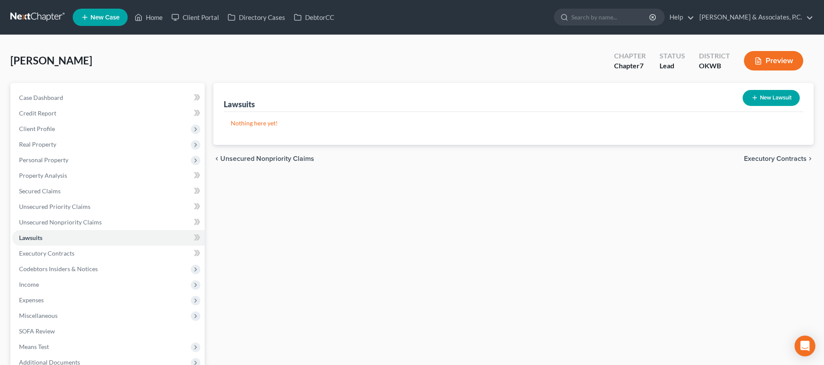
click at [763, 156] on span "Executory Contracts" at bounding box center [775, 158] width 63 height 7
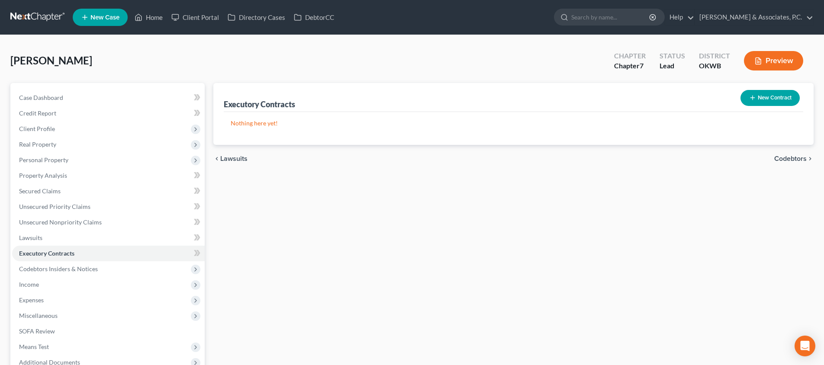
click at [793, 157] on span "Codebtors" at bounding box center [790, 158] width 32 height 7
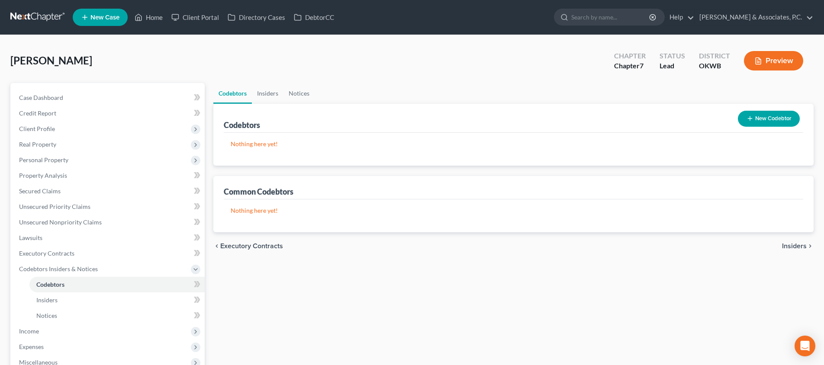
click at [798, 245] on span "Insiders" at bounding box center [794, 246] width 25 height 7
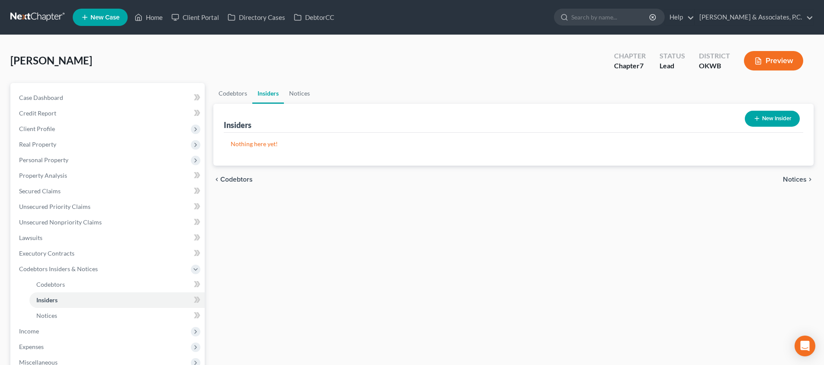
click at [795, 181] on span "Notices" at bounding box center [795, 179] width 24 height 7
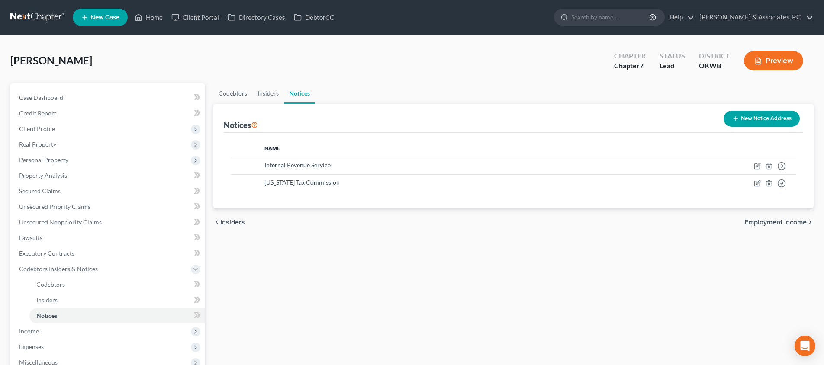
click at [791, 223] on span "Employment Income" at bounding box center [776, 222] width 62 height 7
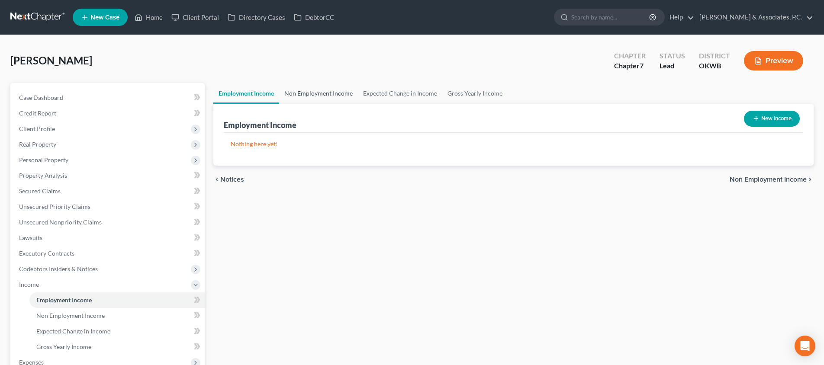
click at [310, 91] on link "Non Employment Income" at bounding box center [318, 93] width 79 height 21
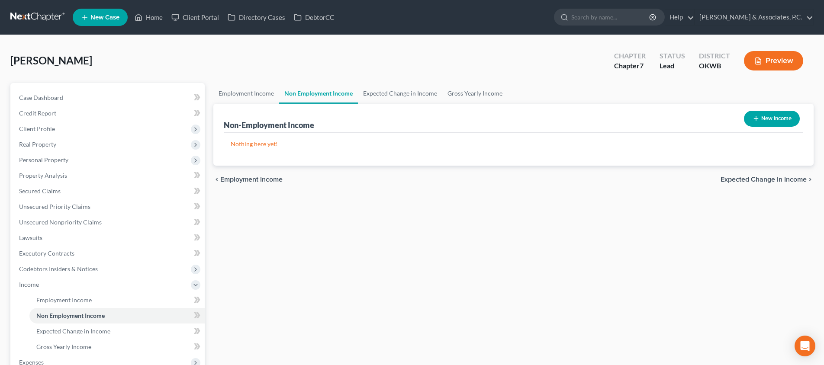
click at [751, 121] on button "New Income" at bounding box center [772, 119] width 56 height 16
select select "0"
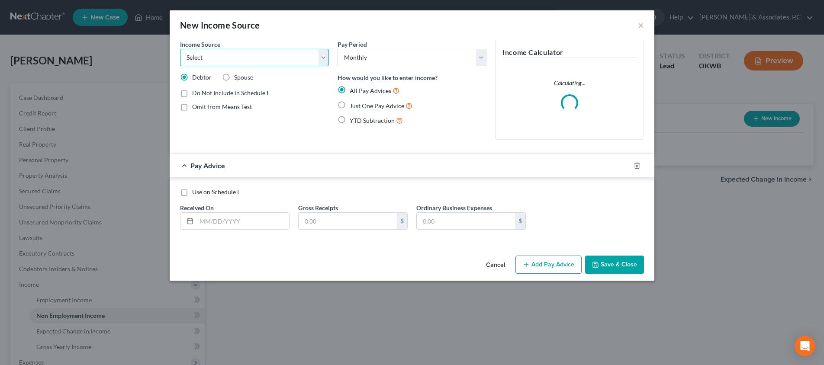
select select "4"
click at [350, 106] on label "Just One Pay Advice" at bounding box center [381, 106] width 63 height 10
click at [353, 106] on input "Just One Pay Advice" at bounding box center [356, 104] width 6 height 6
radio input "true"
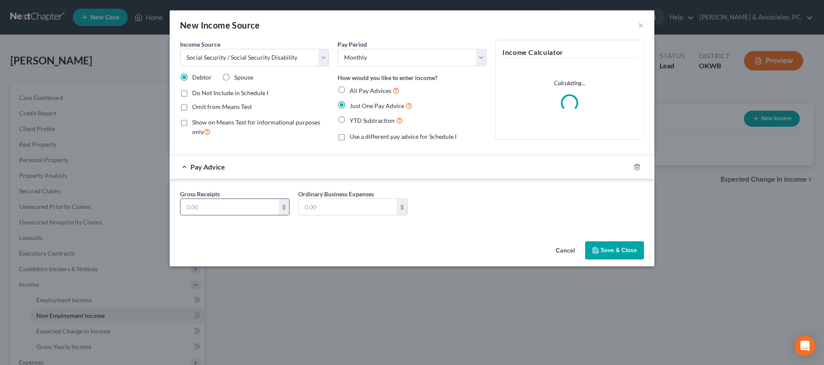
click at [246, 210] on input "text" at bounding box center [230, 207] width 98 height 16
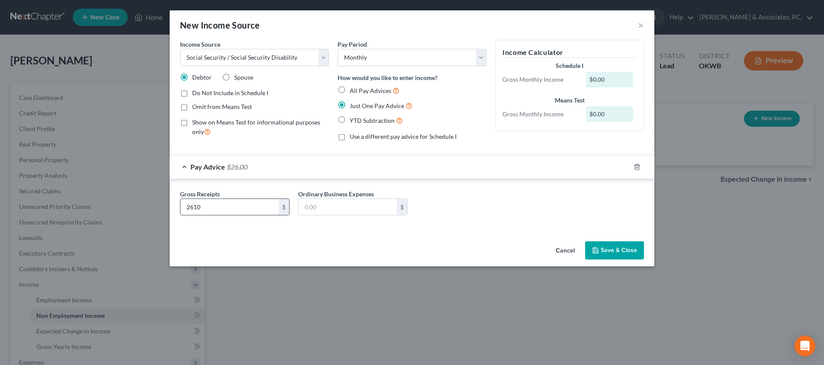
type input "2,610"
click at [612, 252] on button "Save & Close" at bounding box center [614, 251] width 59 height 18
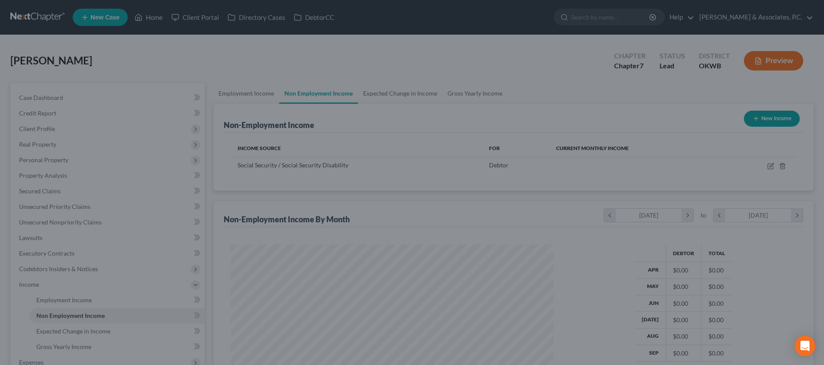
scroll to position [161, 340]
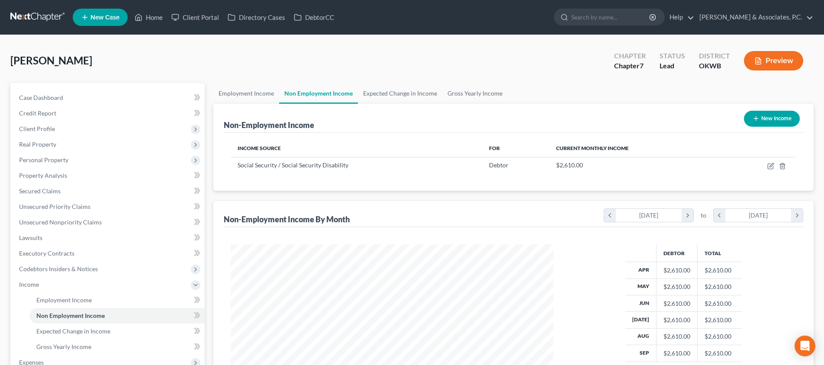
click at [744, 124] on div "New Income" at bounding box center [772, 118] width 63 height 23
click at [745, 123] on button "New Income" at bounding box center [772, 119] width 56 height 16
select select "0"
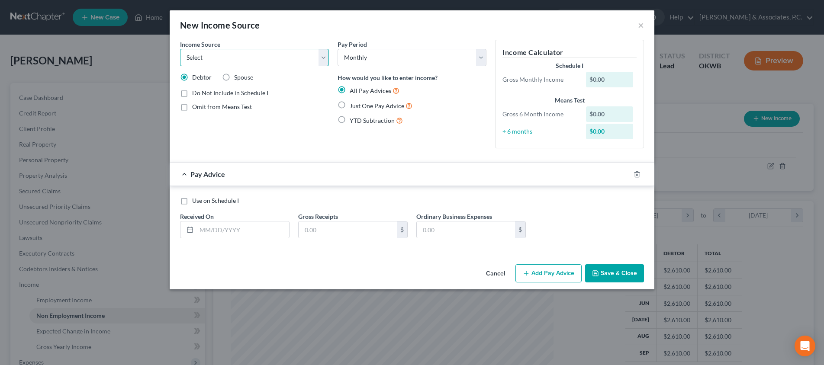
select select "12"
click at [350, 106] on label "Just One Pay Advice" at bounding box center [381, 106] width 63 height 10
click at [353, 106] on input "Just One Pay Advice" at bounding box center [356, 104] width 6 height 6
radio input "true"
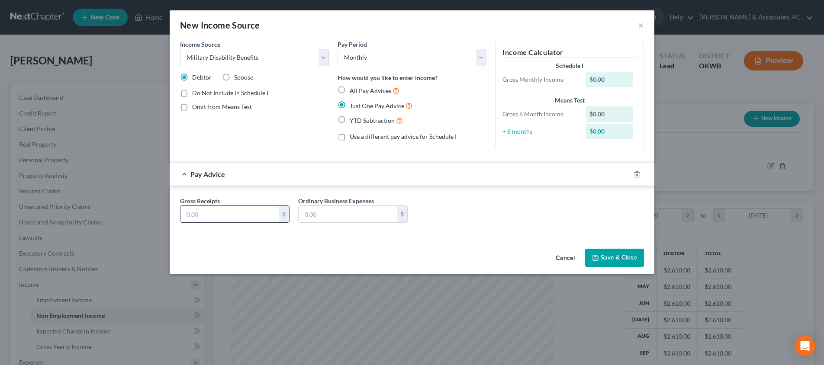
click at [252, 216] on input "text" at bounding box center [230, 214] width 98 height 16
type input "1,246"
click at [615, 255] on button "Save & Close" at bounding box center [614, 258] width 59 height 18
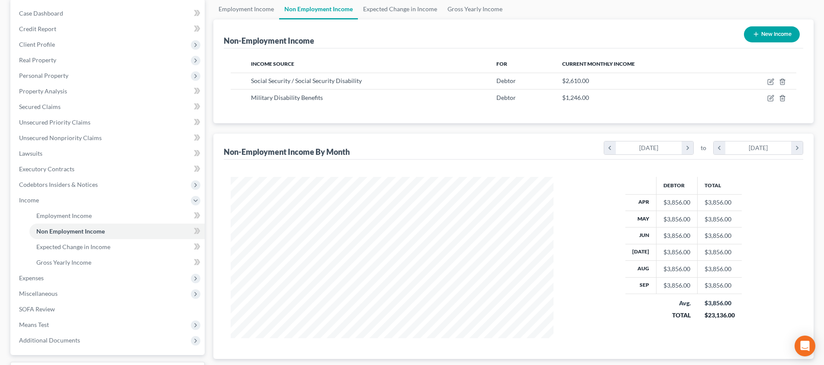
scroll to position [141, 0]
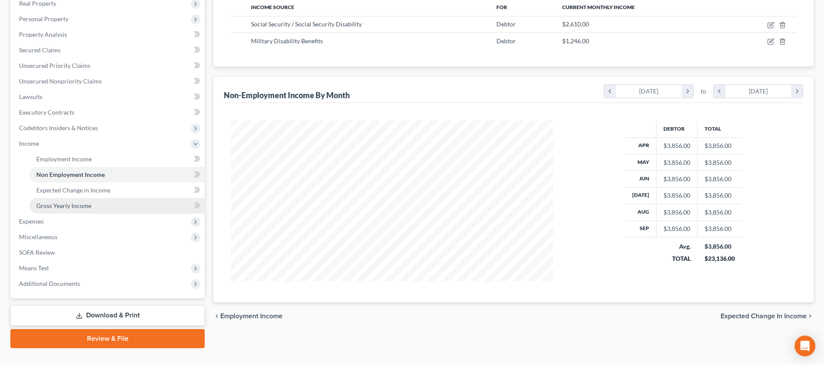
click at [90, 210] on link "Gross Yearly Income" at bounding box center [116, 206] width 175 height 16
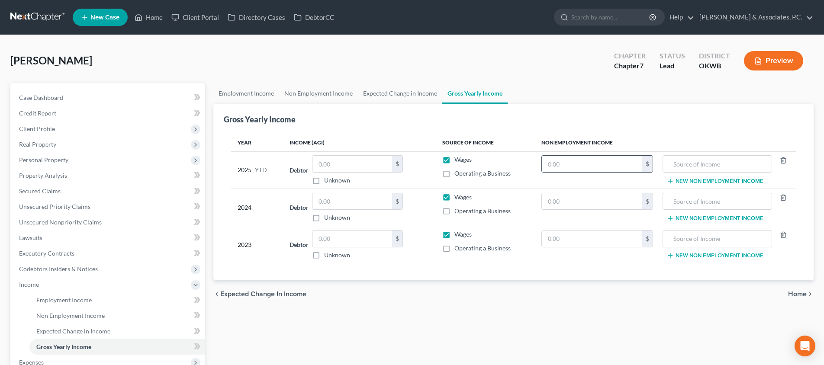
click at [609, 166] on input "text" at bounding box center [592, 164] width 101 height 16
type input "21,600"
type input "Social Security"
click at [725, 180] on button "New Non Employment Income" at bounding box center [715, 181] width 97 height 7
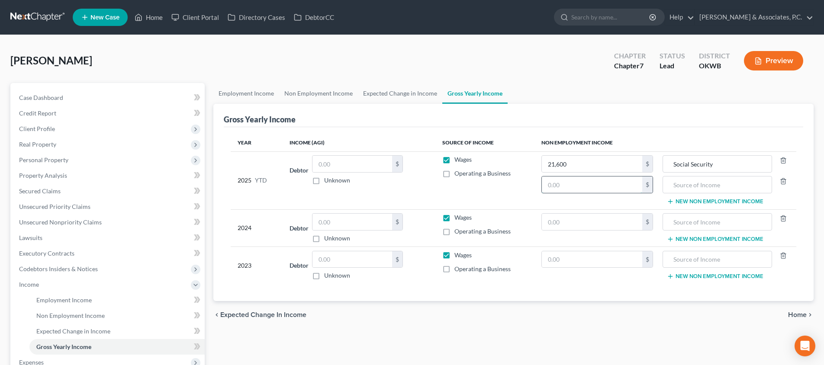
click at [616, 185] on input "text" at bounding box center [592, 185] width 101 height 16
type input "12,640"
click at [756, 191] on input "text" at bounding box center [718, 185] width 100 height 16
type input "Military Disability"
click at [370, 218] on input "text" at bounding box center [353, 222] width 80 height 16
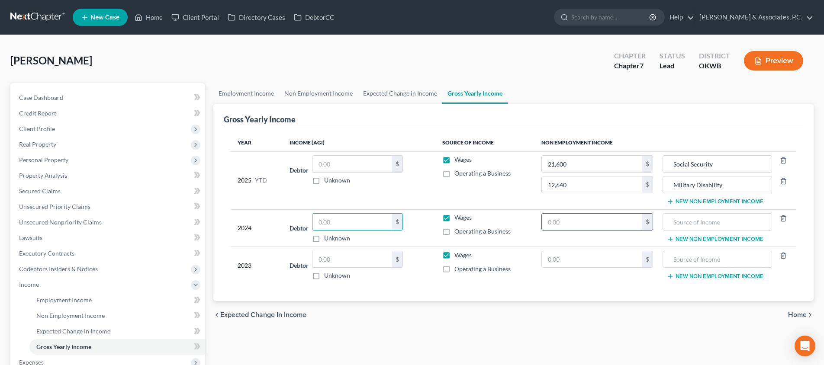
click at [570, 221] on input "text" at bounding box center [592, 222] width 101 height 16
type input "30,548"
click at [717, 226] on input "text" at bounding box center [718, 222] width 100 height 16
type input "Social Security"
click at [695, 239] on button "New Non Employment Income" at bounding box center [715, 239] width 97 height 7
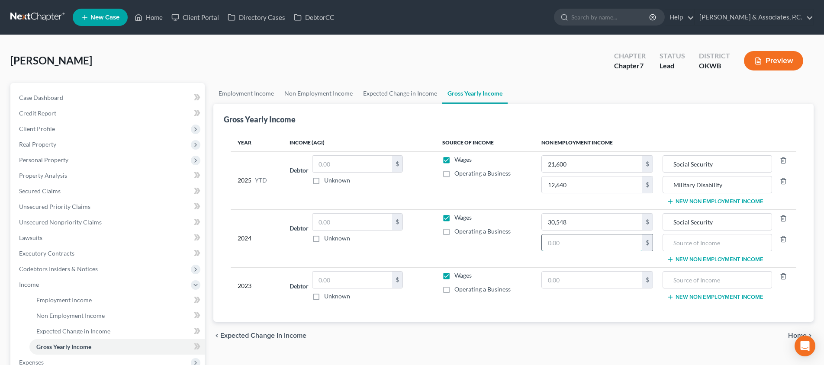
click at [584, 245] on input "text" at bounding box center [592, 243] width 101 height 16
click at [785, 239] on icon "button" at bounding box center [783, 239] width 7 height 7
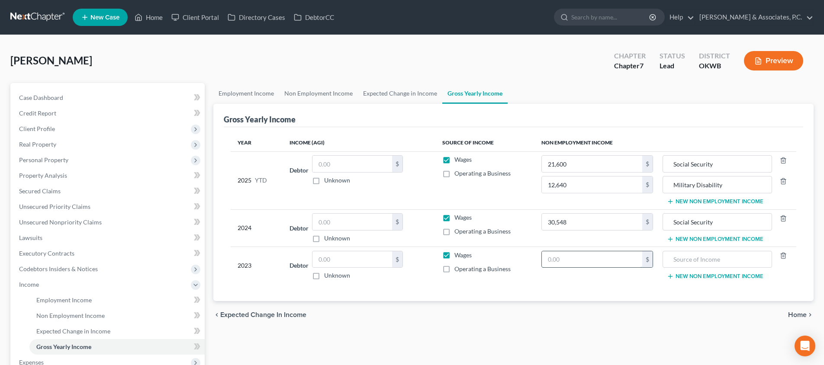
click at [569, 257] on input "text" at bounding box center [592, 260] width 101 height 16
type input "29,603"
click at [684, 256] on input "text" at bounding box center [718, 260] width 100 height 16
type input "Social Security"
click at [806, 315] on span "Home" at bounding box center [797, 315] width 19 height 7
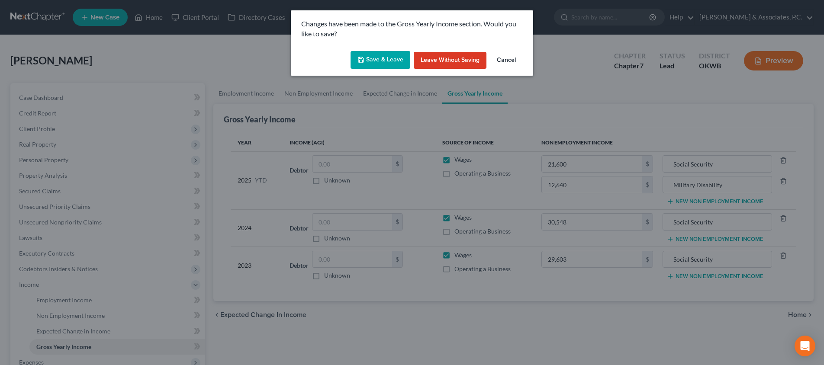
drag, startPoint x: 390, startPoint y: 63, endPoint x: 396, endPoint y: 89, distance: 26.7
click at [390, 63] on button "Save & Leave" at bounding box center [381, 60] width 60 height 18
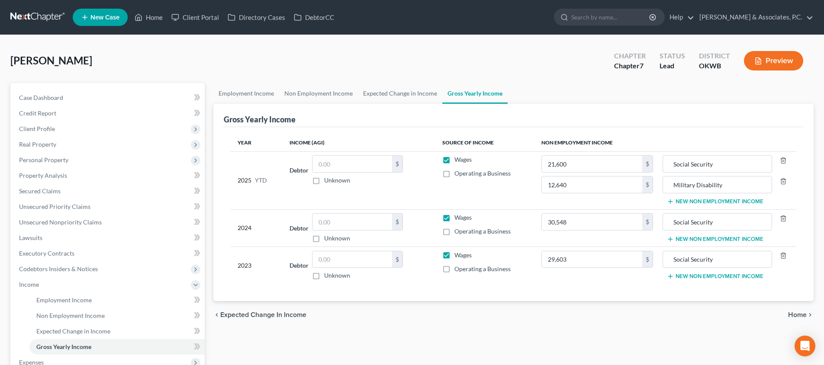
type input "12,640.00"
type input "Military Disability"
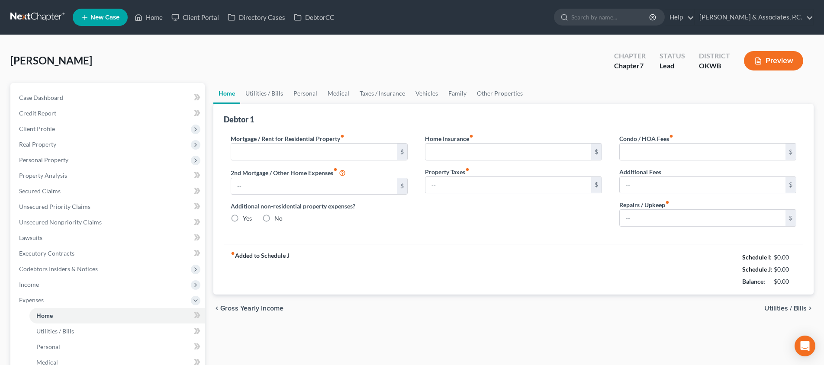
type input "0.00"
radio input "true"
type input "0.00"
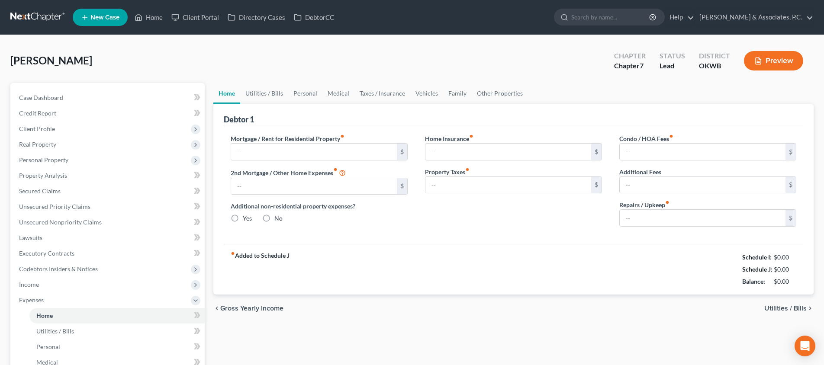
type input "0.00"
click at [274, 151] on input "text" at bounding box center [314, 152] width 166 height 16
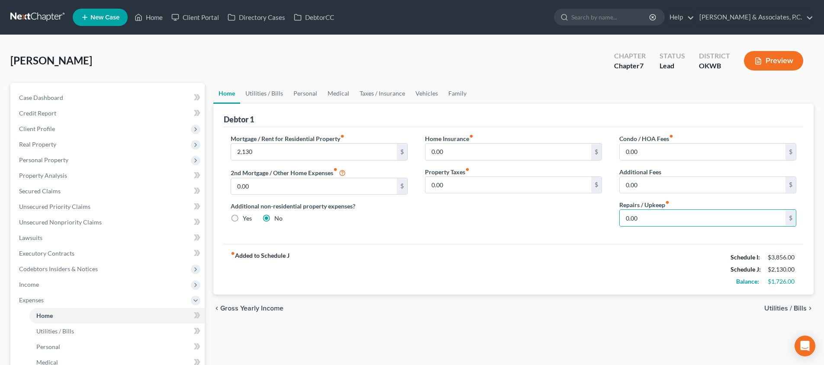
click at [787, 310] on span "Utilities / Bills" at bounding box center [785, 308] width 42 height 7
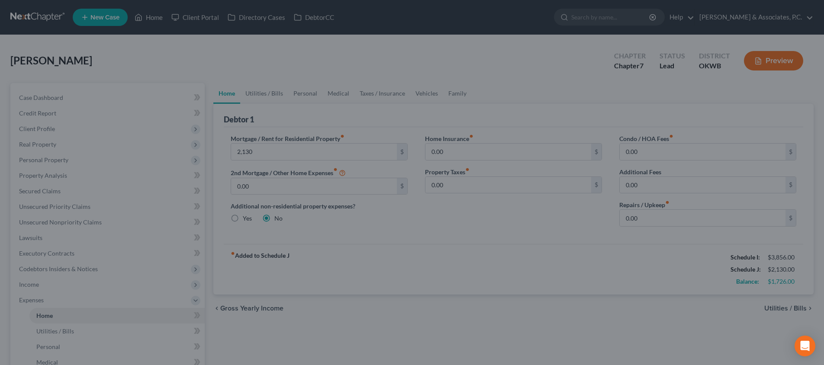
drag, startPoint x: 140, startPoint y: 16, endPoint x: 155, endPoint y: 17, distance: 14.8
click at [147, 16] on div at bounding box center [412, 182] width 824 height 365
drag, startPoint x: 155, startPoint y: 17, endPoint x: 264, endPoint y: 154, distance: 175.5
click at [157, 19] on div at bounding box center [412, 182] width 824 height 365
click at [300, 168] on div at bounding box center [412, 182] width 824 height 365
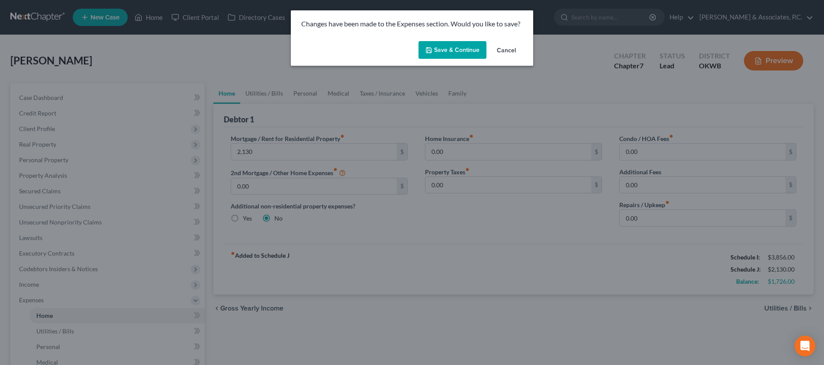
click at [456, 52] on button "Save & Continue" at bounding box center [453, 50] width 68 height 18
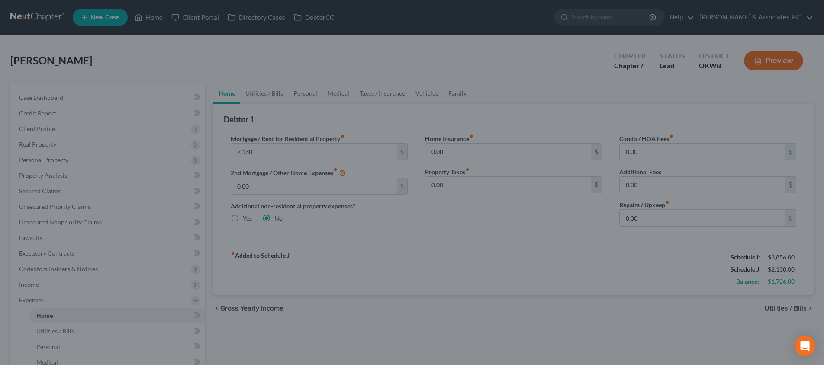
type input "2,130.00"
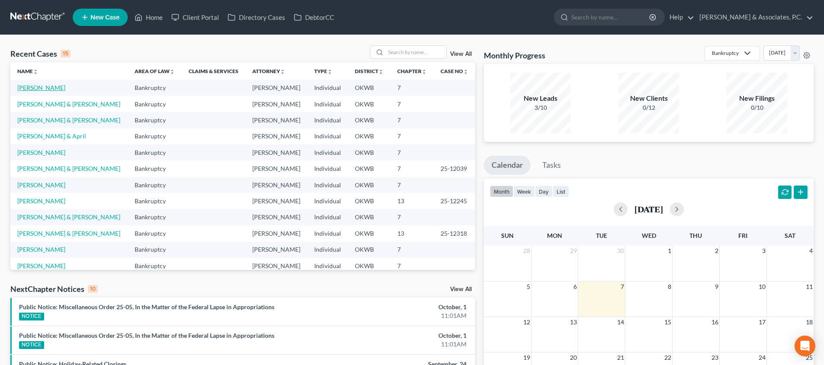
click at [33, 87] on link "[PERSON_NAME]" at bounding box center [41, 87] width 48 height 7
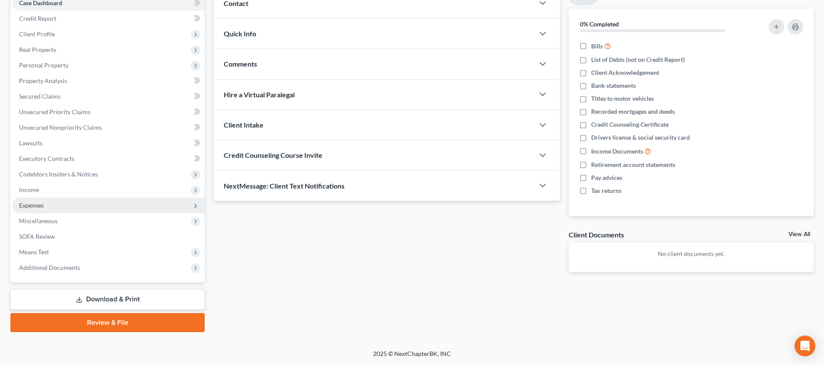
click at [95, 206] on span "Expenses" at bounding box center [108, 206] width 193 height 16
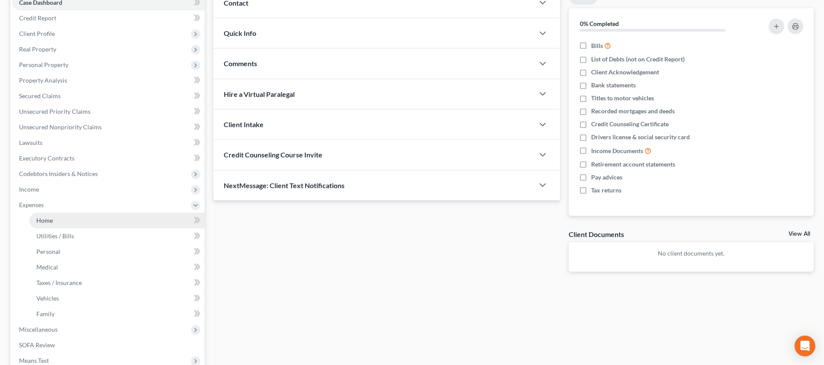
click at [89, 218] on link "Home" at bounding box center [116, 221] width 175 height 16
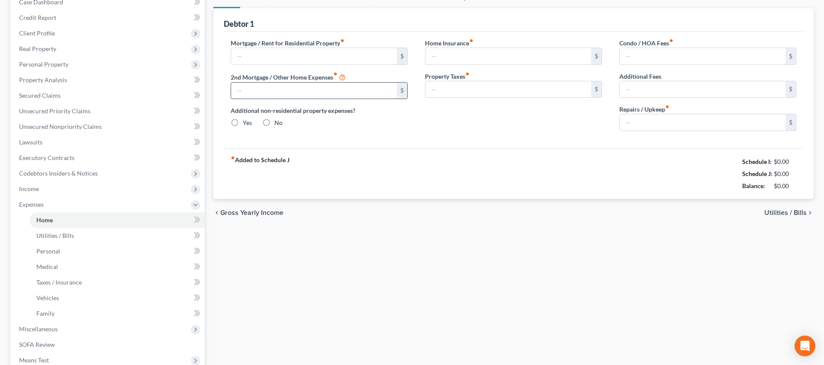
scroll to position [1, 0]
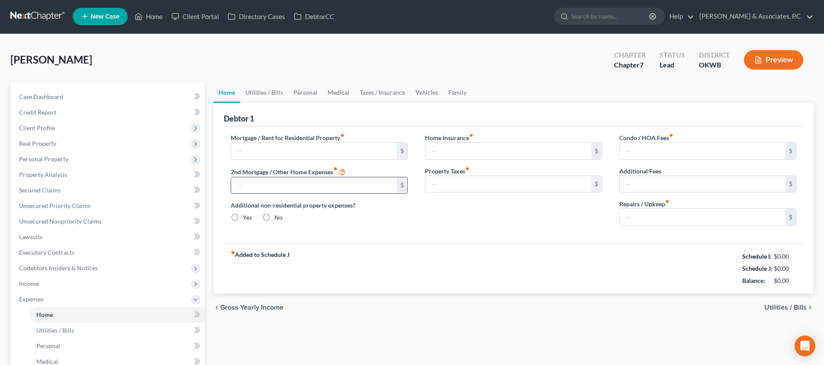
type input "2,130.00"
type input "0.00"
radio input "true"
type input "0.00"
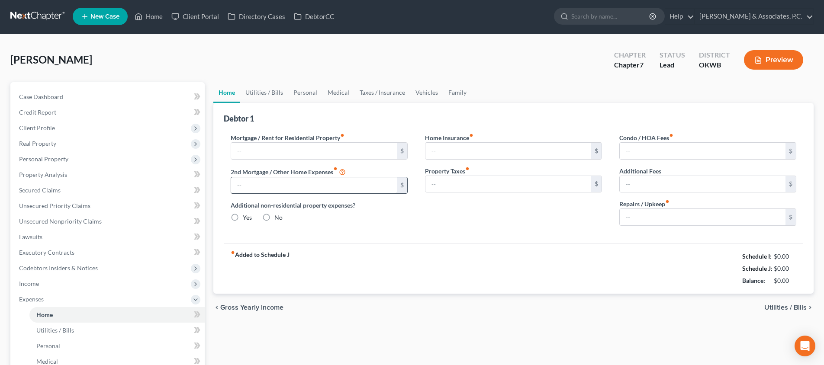
type input "0.00"
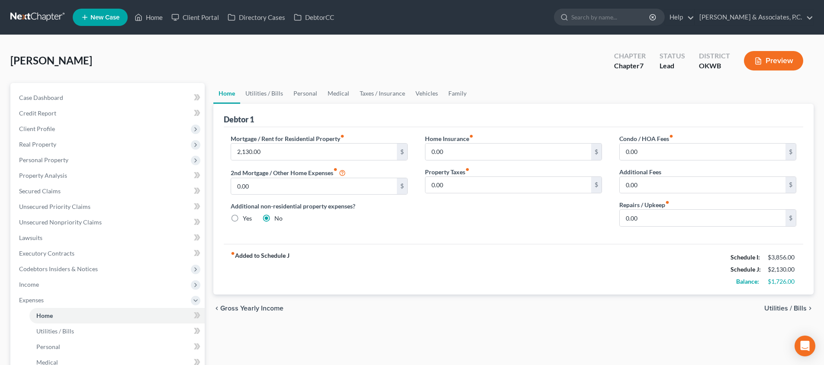
click at [784, 307] on span "Utilities / Bills" at bounding box center [785, 308] width 42 height 7
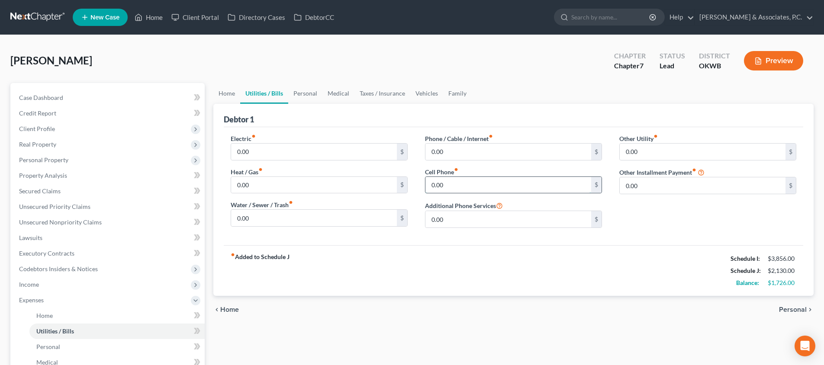
click at [525, 185] on input "0.00" at bounding box center [509, 185] width 166 height 16
type input "100"
click at [798, 312] on span "Personal" at bounding box center [793, 309] width 28 height 7
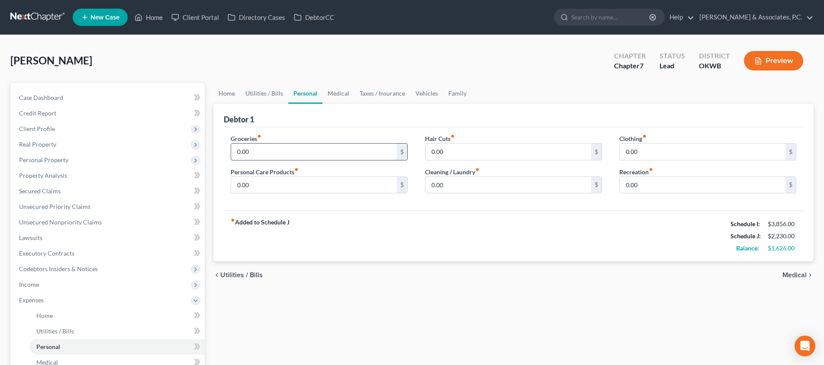
click at [321, 154] on input "0.00" at bounding box center [314, 152] width 166 height 16
type input "500"
type input "100"
type input "20"
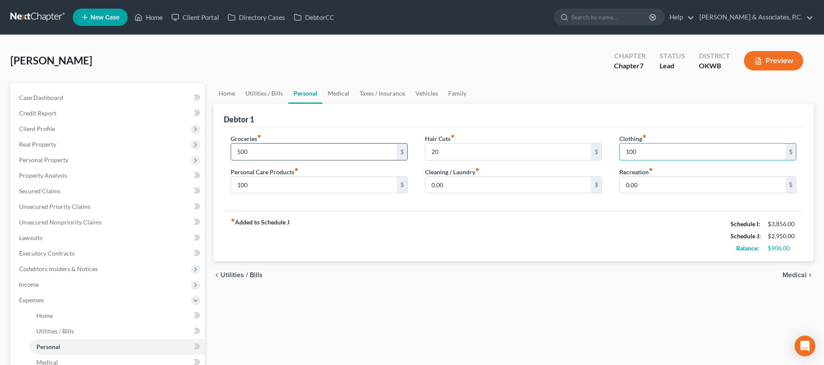
type input "100"
type input "200"
click at [789, 276] on span "Medical" at bounding box center [795, 275] width 24 height 7
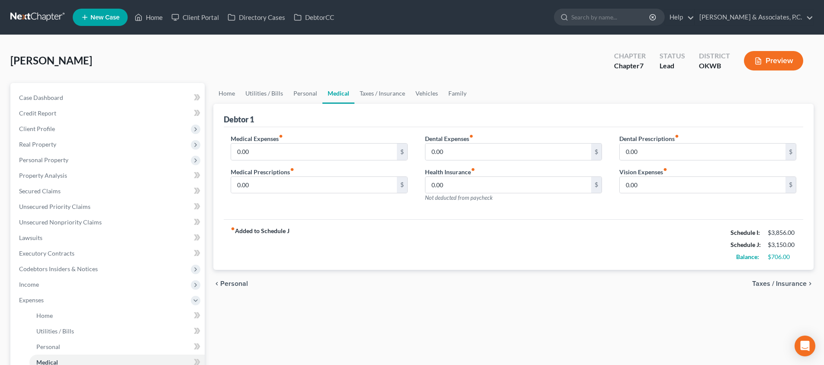
click at [784, 284] on span "Taxes / Insurance" at bounding box center [779, 284] width 55 height 7
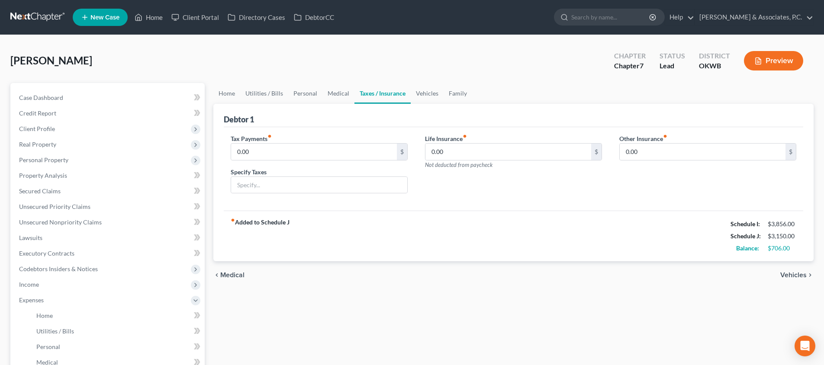
click at [784, 273] on span "Vehicles" at bounding box center [794, 275] width 26 height 7
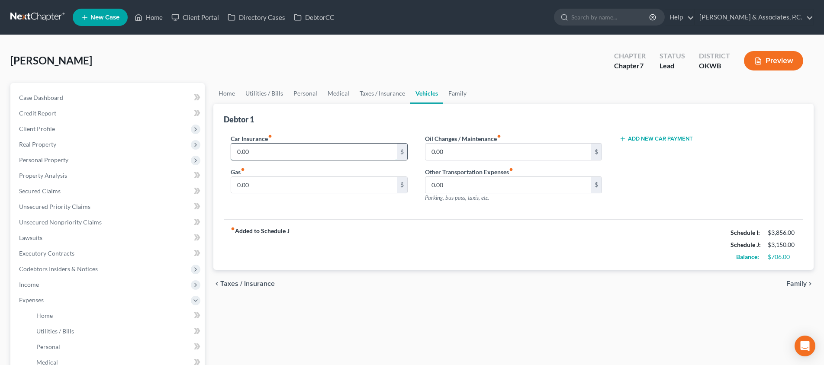
click at [348, 152] on input "0.00" at bounding box center [314, 152] width 166 height 16
type input "100"
type input "50"
type input "20"
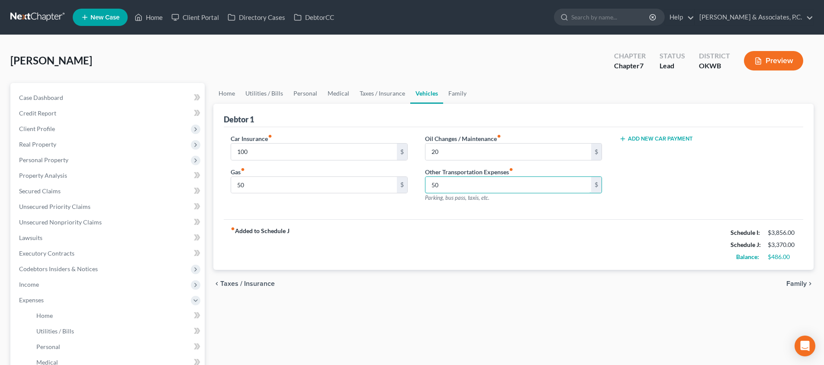
type input "50"
click at [800, 283] on span "Family" at bounding box center [797, 284] width 20 height 7
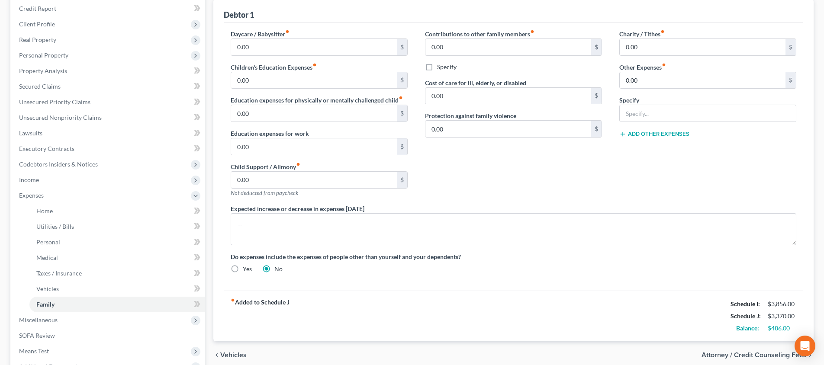
click at [225, 353] on span "Vehicles" at bounding box center [233, 355] width 26 height 7
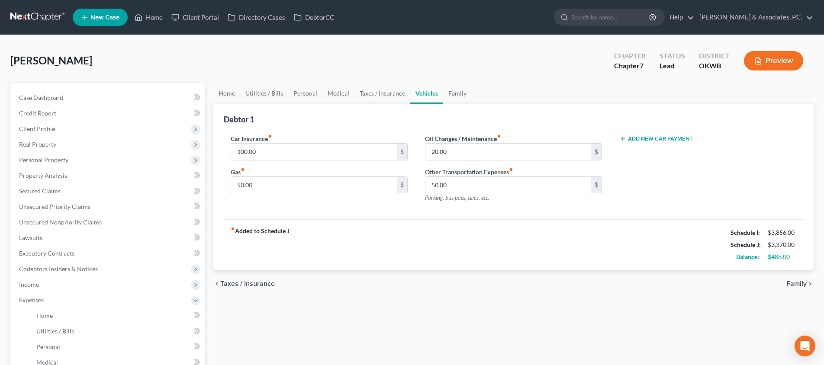
click at [247, 287] on span "Taxes / Insurance" at bounding box center [247, 284] width 55 height 7
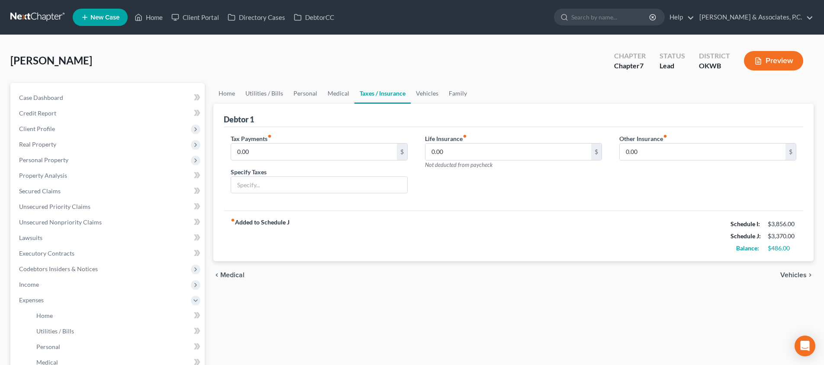
click at [239, 272] on span "Medical" at bounding box center [232, 275] width 24 height 7
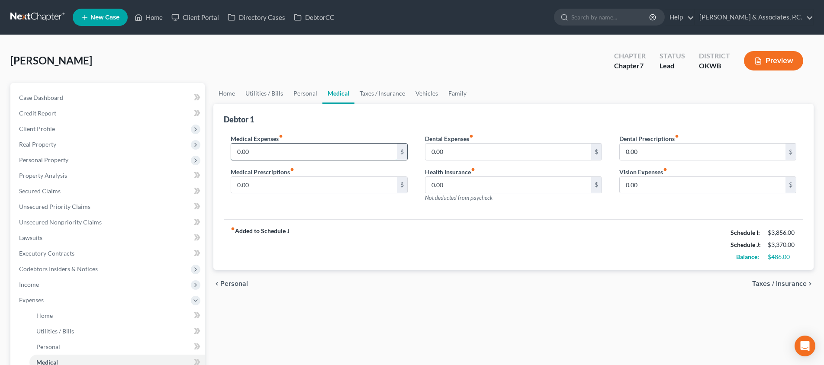
click at [303, 148] on input "0.00" at bounding box center [314, 152] width 166 height 16
type input "100"
type input "20"
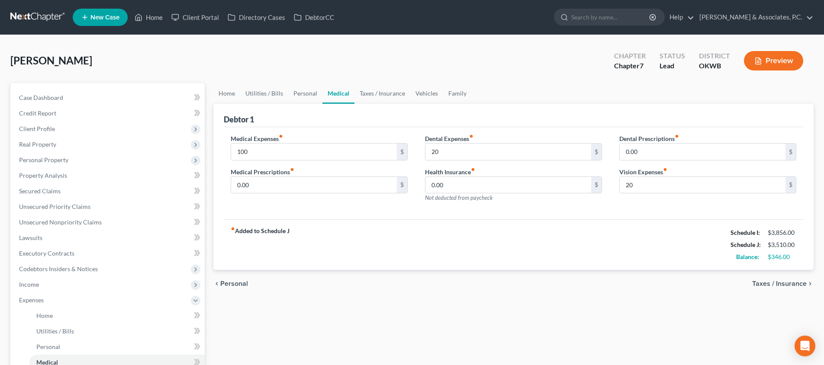
drag, startPoint x: 232, startPoint y: 282, endPoint x: 258, endPoint y: 280, distance: 25.6
click at [232, 281] on span "Personal" at bounding box center [234, 284] width 28 height 7
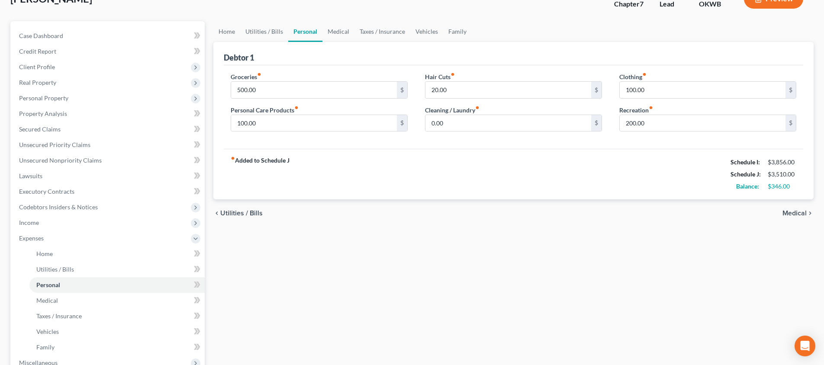
scroll to position [62, 0]
click at [510, 126] on input "0.00" at bounding box center [509, 123] width 166 height 16
type input "40"
click at [304, 123] on input "100.00" at bounding box center [314, 123] width 166 height 16
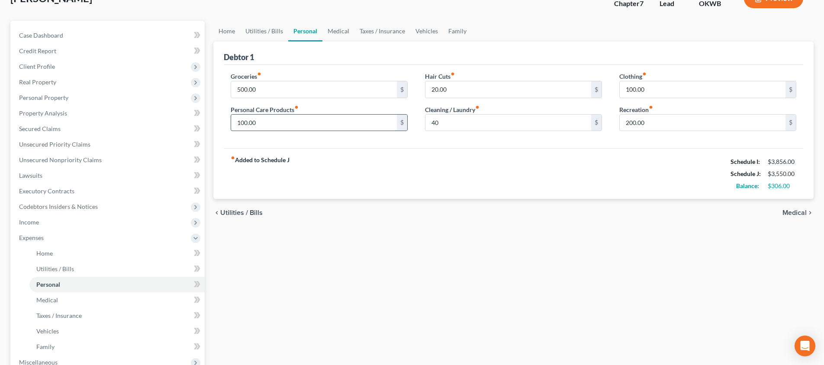
click at [304, 123] on input "100.00" at bounding box center [314, 123] width 166 height 16
type input "150"
click at [247, 212] on span "Utilities / Bills" at bounding box center [241, 213] width 42 height 7
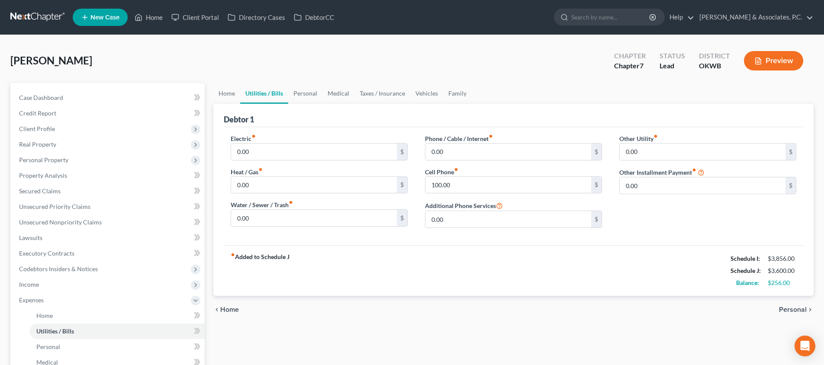
click at [788, 309] on span "Personal" at bounding box center [793, 309] width 28 height 7
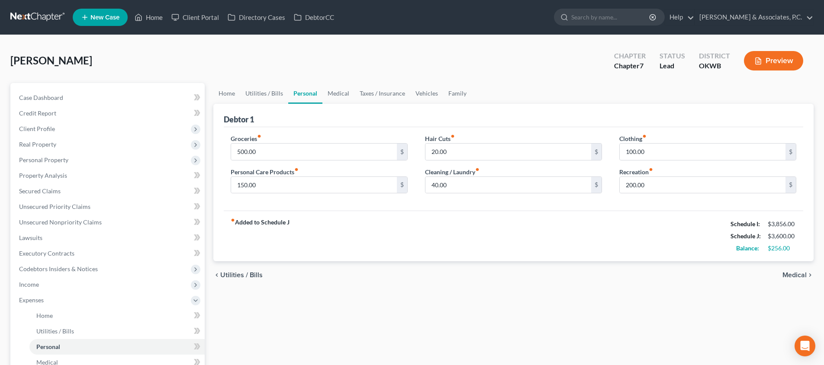
click at [807, 278] on icon "chevron_right" at bounding box center [810, 275] width 7 height 7
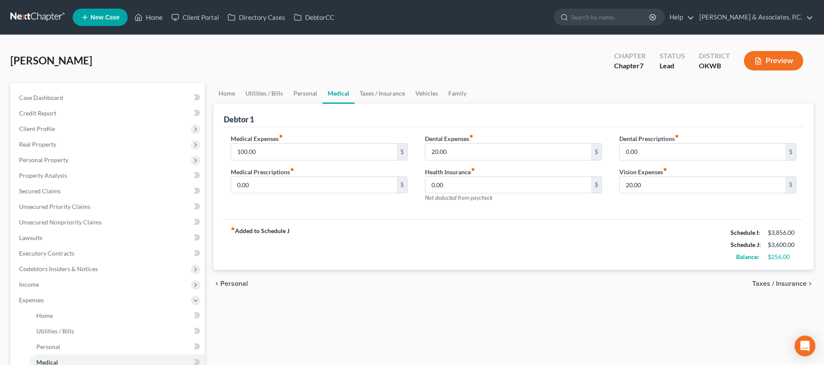
click at [797, 284] on span "Taxes / Insurance" at bounding box center [779, 284] width 55 height 7
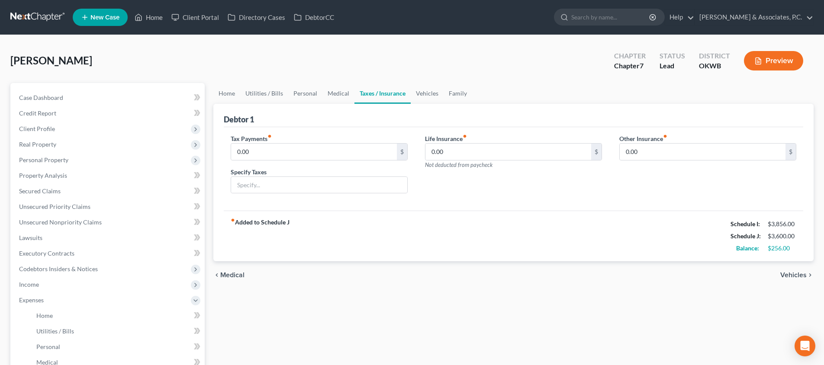
click at [796, 273] on span "Vehicles" at bounding box center [794, 275] width 26 height 7
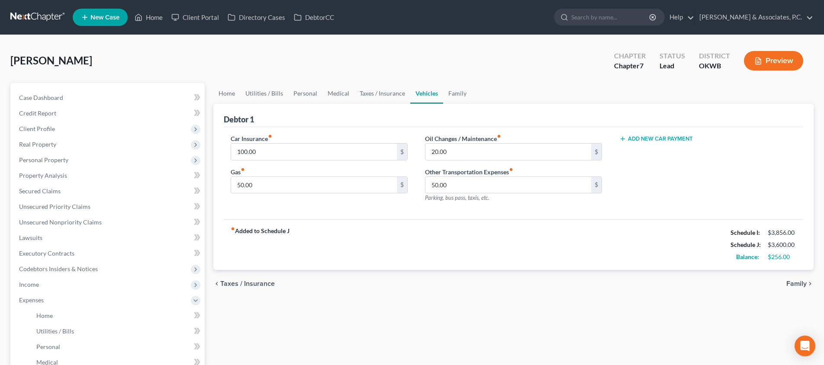
click at [796, 283] on span "Family" at bounding box center [797, 284] width 20 height 7
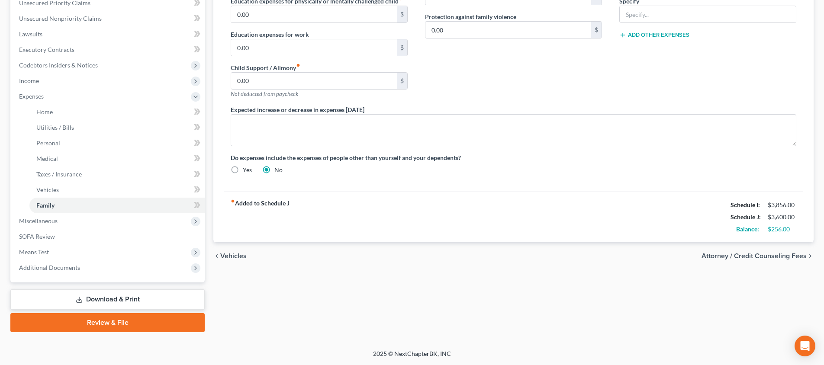
scroll to position [204, 0]
click at [715, 250] on div "chevron_left Vehicles Attorney / Credit Counseling Fees chevron_right" at bounding box center [513, 256] width 600 height 28
click at [716, 253] on span "Attorney / Credit Counseling Fees" at bounding box center [754, 256] width 105 height 7
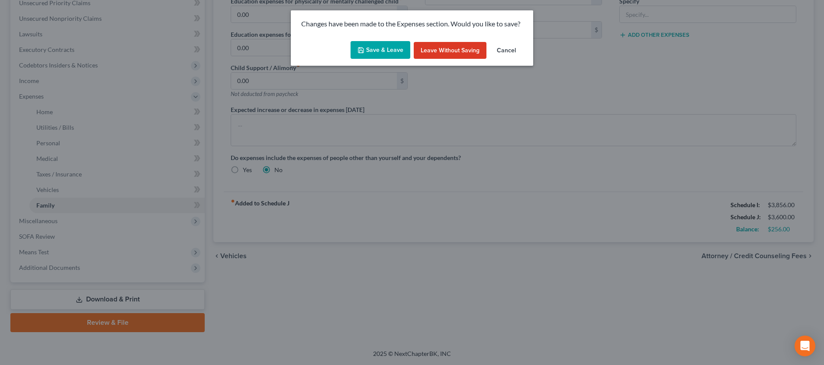
click at [369, 50] on button "Save & Leave" at bounding box center [381, 50] width 60 height 18
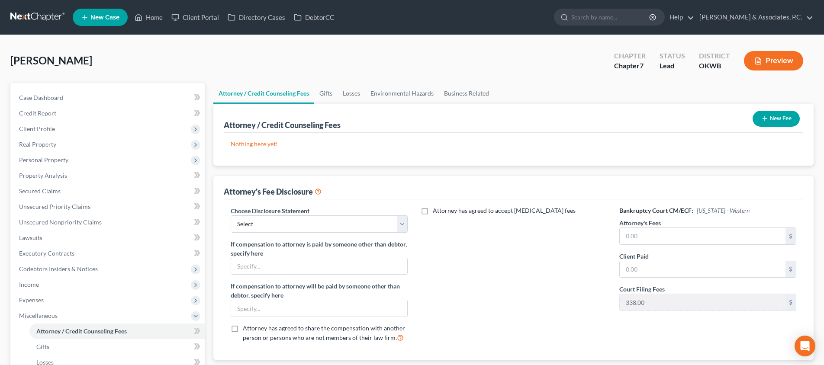
click at [565, 210] on div "Attorney has agreed to accept retainer fees" at bounding box center [514, 210] width 186 height 9
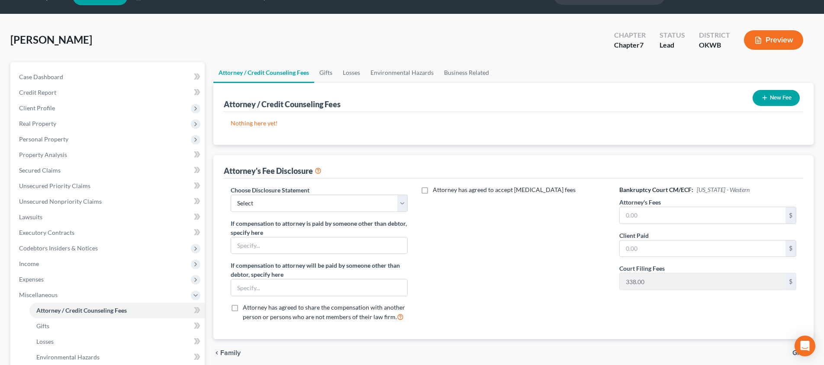
scroll to position [3, 0]
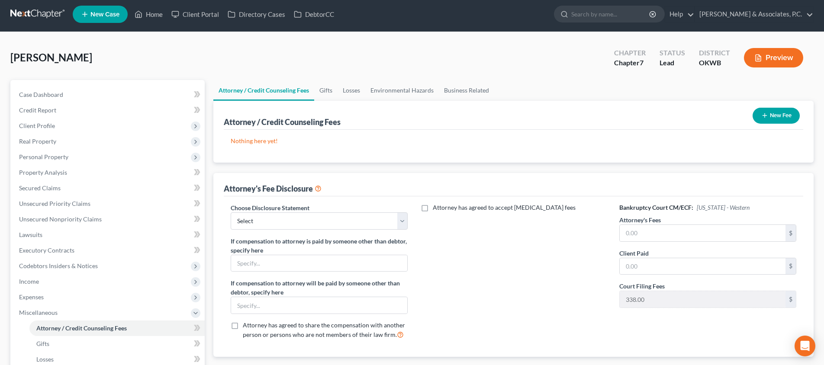
click at [784, 113] on button "New Fee" at bounding box center [776, 116] width 47 height 16
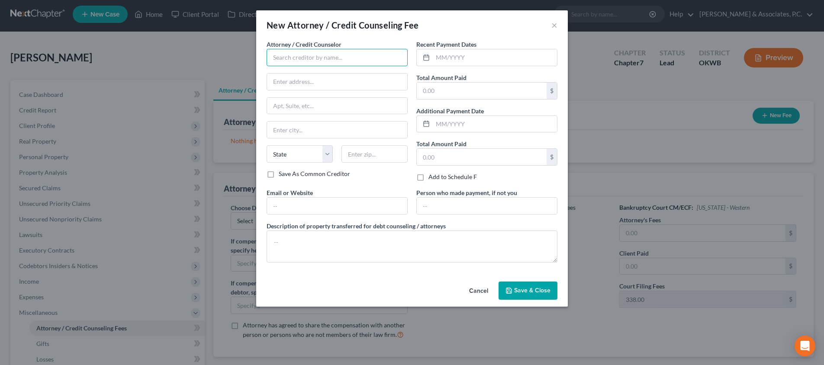
click at [378, 61] on input "text" at bounding box center [337, 57] width 141 height 17
type input "[PERSON_NAME] & Associates, P.C."
type input "732 North Santa Fe"
type input "M"
type input "73003"
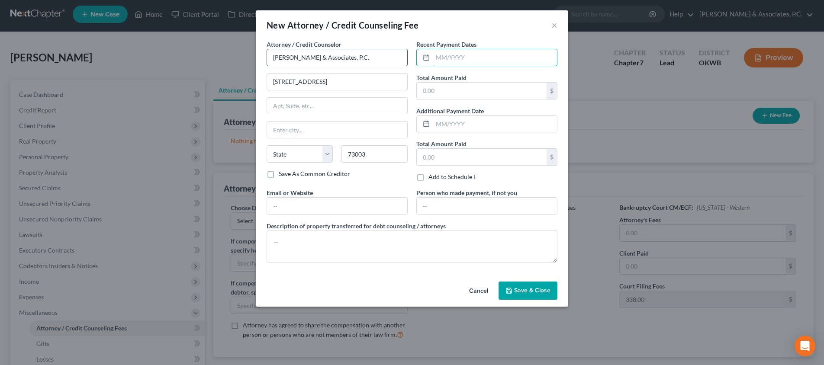
type input "[PERSON_NAME]"
select select "37"
type input "10/7/2025"
click at [453, 95] on input "text" at bounding box center [482, 91] width 130 height 16
type input "2,000"
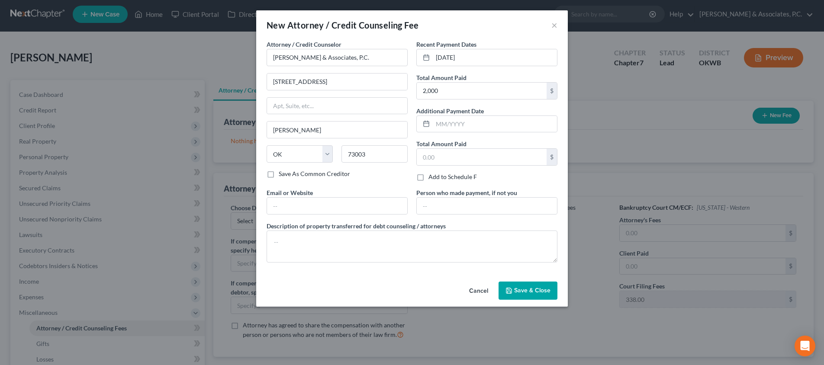
click at [535, 290] on span "Save & Close" at bounding box center [532, 290] width 36 height 7
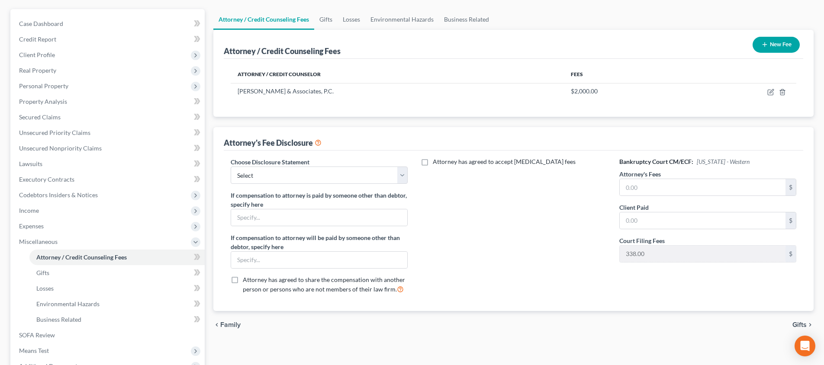
scroll to position [110, 0]
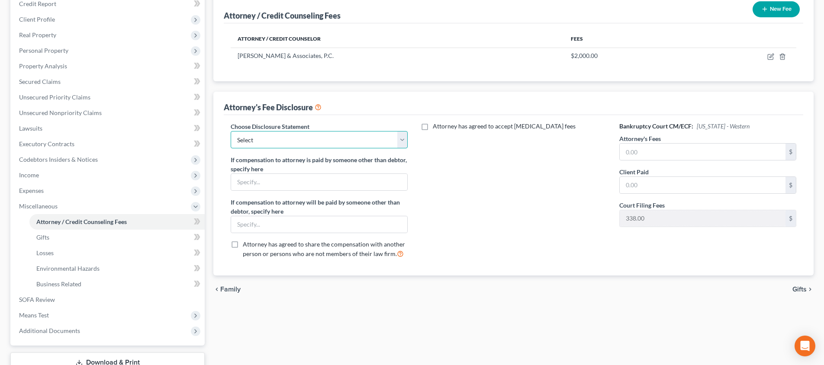
select select "3"
click at [660, 152] on input "text" at bounding box center [703, 152] width 166 height 16
type input "2,000"
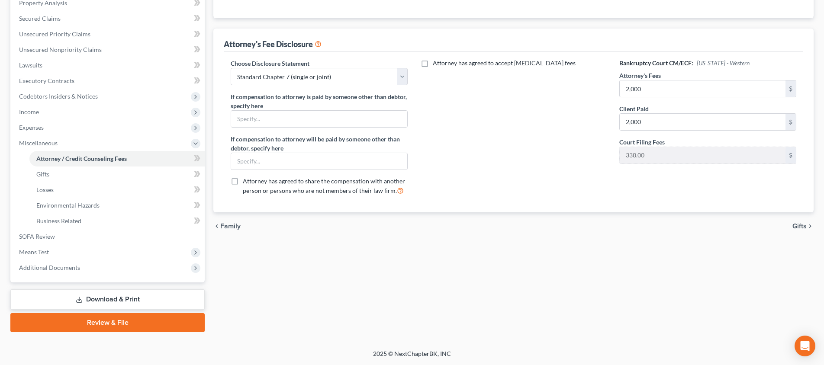
click at [807, 225] on icon "chevron_right" at bounding box center [810, 226] width 7 height 7
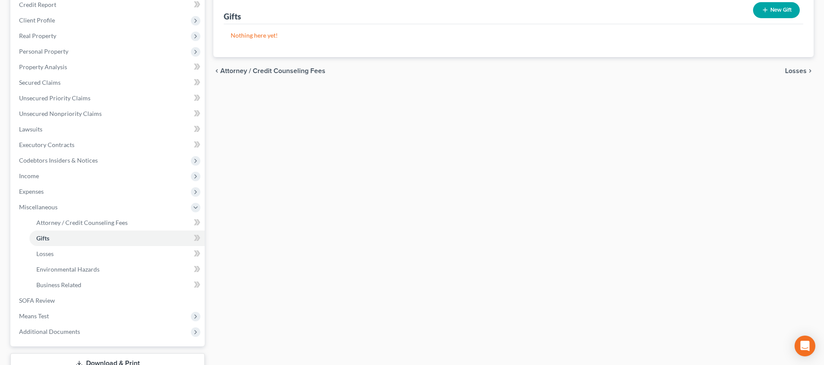
scroll to position [144, 0]
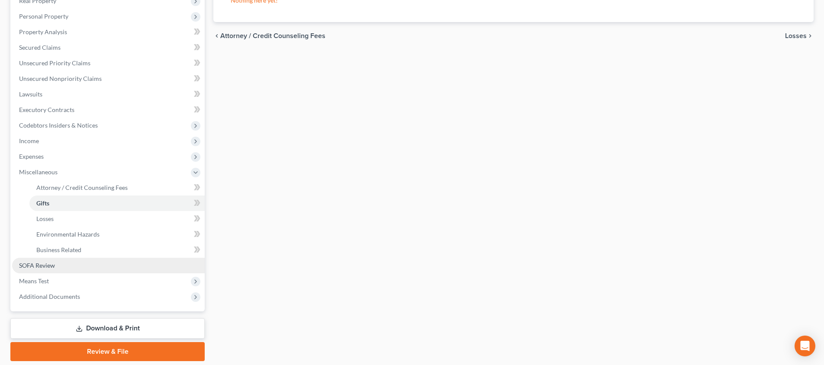
click at [113, 263] on link "SOFA Review" at bounding box center [108, 266] width 193 height 16
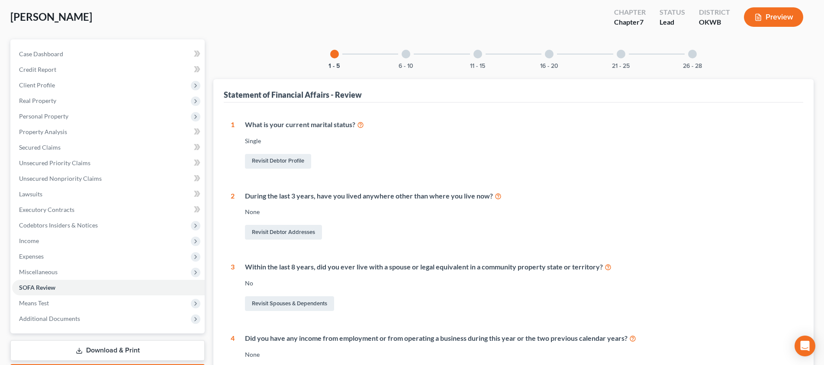
scroll to position [35, 0]
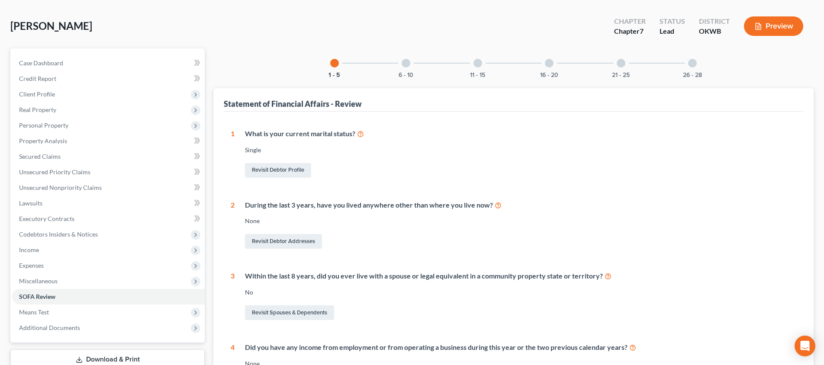
click at [409, 60] on div at bounding box center [406, 63] width 9 height 9
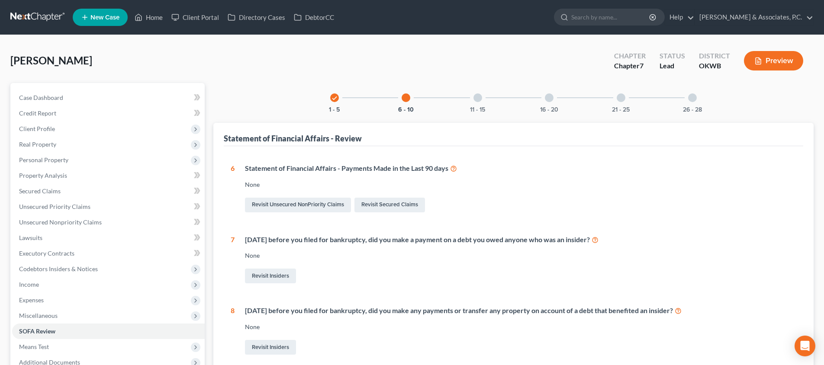
scroll to position [0, 0]
click at [478, 103] on div "11 - 15" at bounding box center [477, 97] width 29 height 29
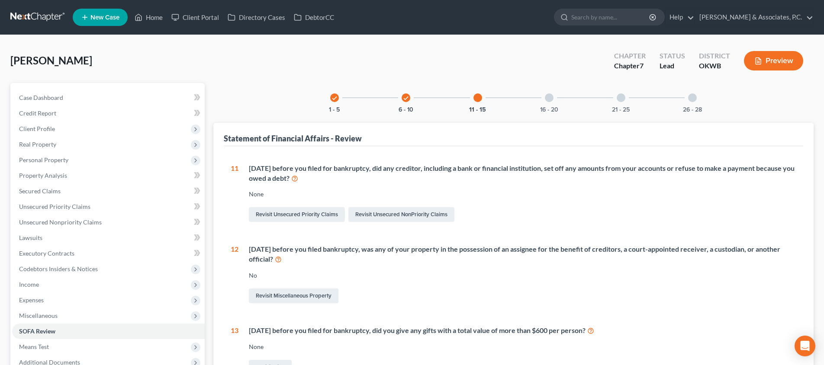
click at [550, 101] on div at bounding box center [549, 98] width 9 height 9
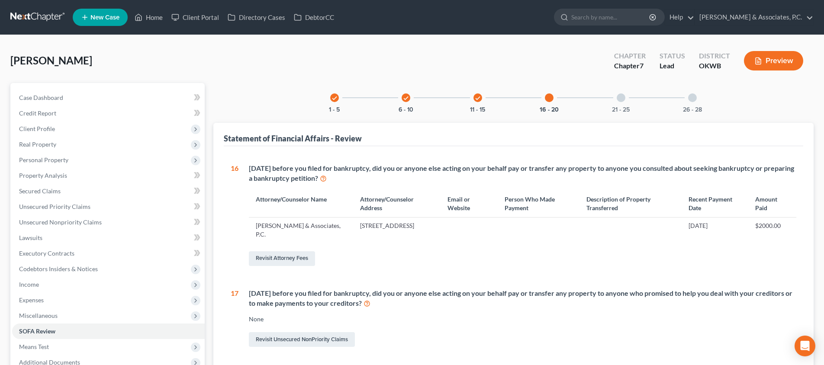
click at [621, 99] on div at bounding box center [621, 98] width 9 height 9
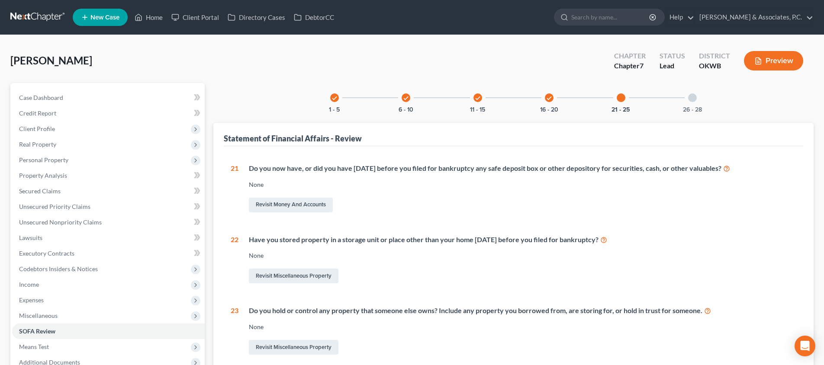
click at [694, 100] on div at bounding box center [692, 98] width 9 height 9
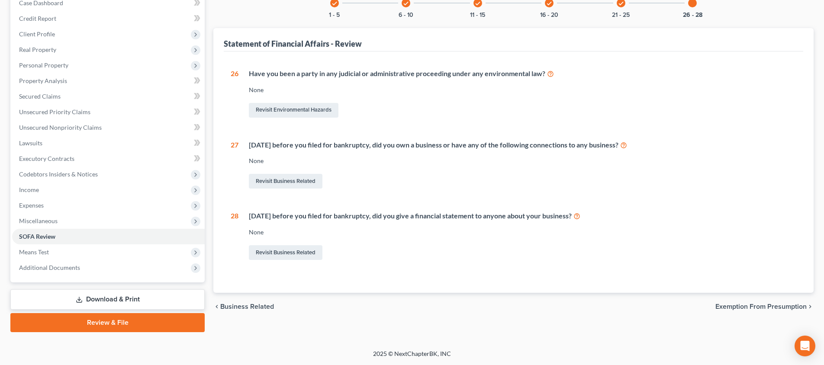
click at [721, 309] on span "Exemption from Presumption" at bounding box center [761, 306] width 91 height 7
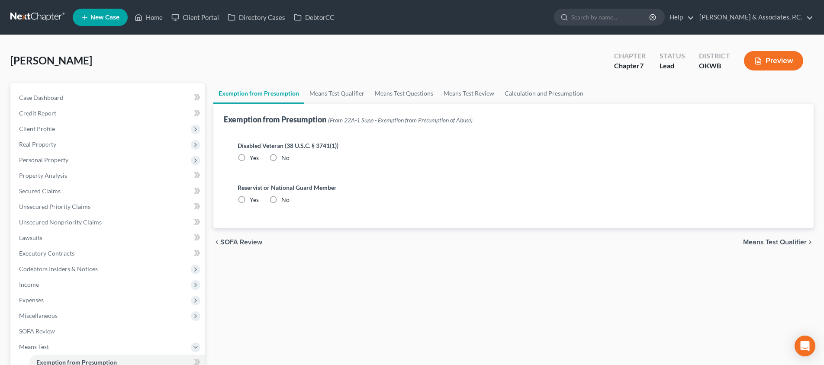
drag, startPoint x: 753, startPoint y: 242, endPoint x: 674, endPoint y: 245, distance: 79.2
click at [752, 242] on span "Means Test Qualifier" at bounding box center [775, 242] width 64 height 7
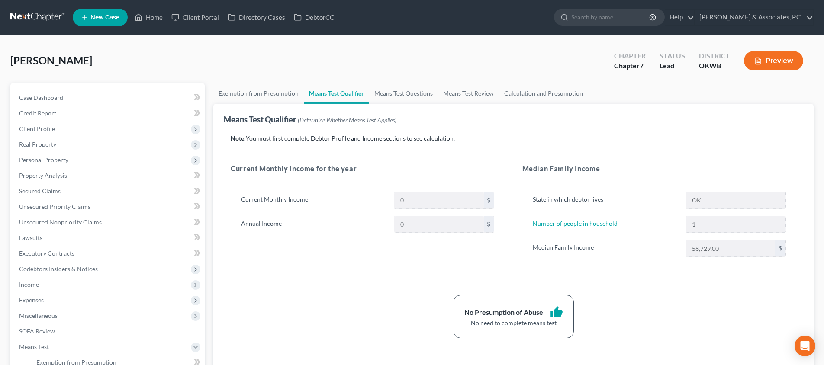
scroll to position [143, 0]
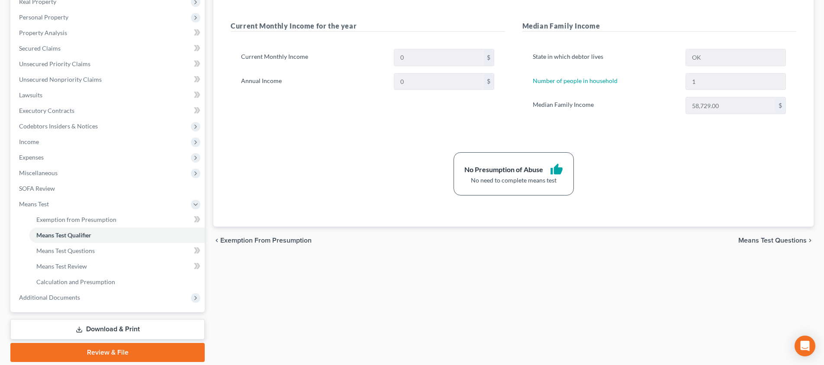
click at [739, 241] on span "Means Test Questions" at bounding box center [773, 240] width 68 height 7
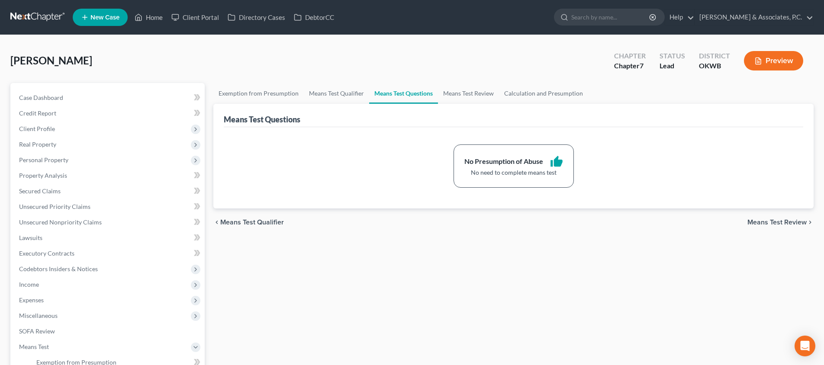
click at [762, 224] on span "Means Test Review" at bounding box center [777, 222] width 59 height 7
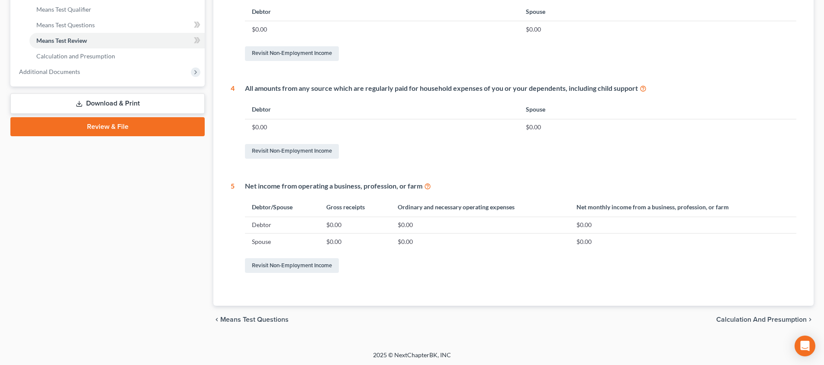
scroll to position [368, 0]
click at [729, 317] on span "Calculation and Presumption" at bounding box center [761, 320] width 90 height 7
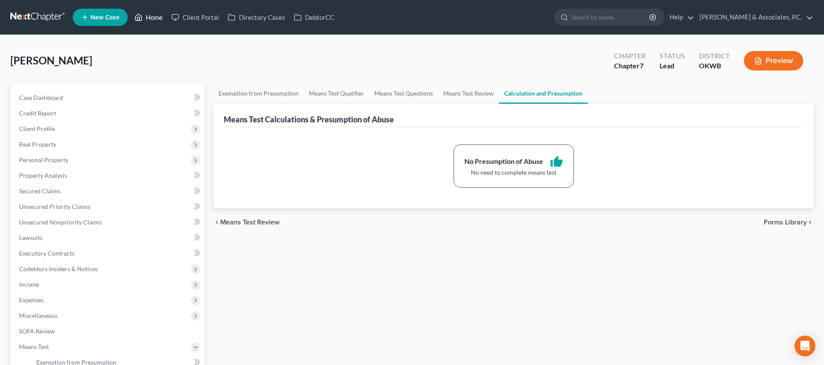
click at [158, 15] on link "Home" at bounding box center [148, 18] width 37 height 16
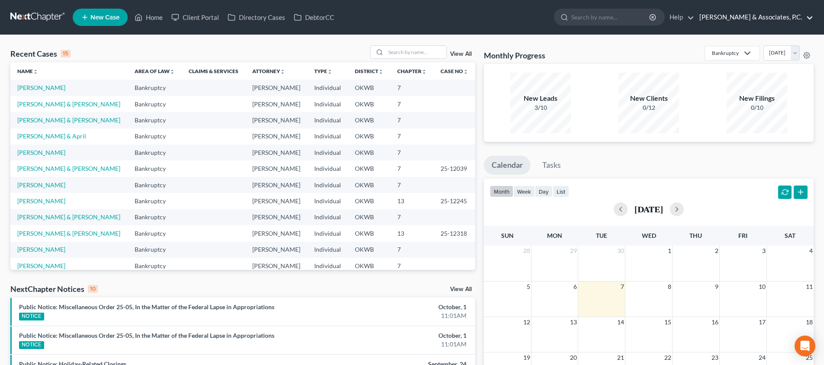
click at [767, 18] on link "[PERSON_NAME] & Associates, P.C." at bounding box center [754, 18] width 118 height 16
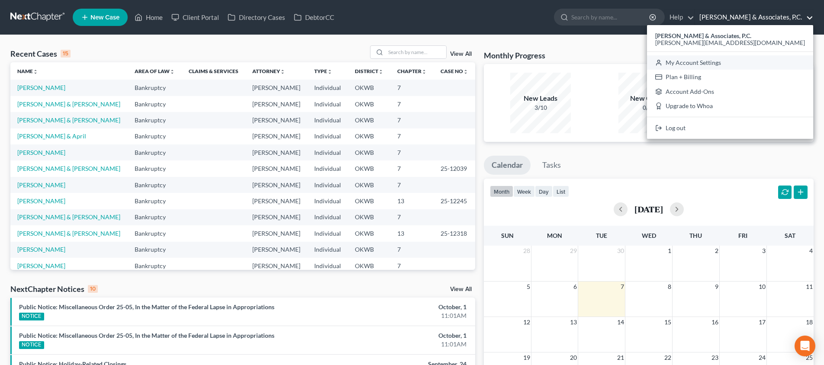
click at [761, 60] on link "My Account Settings" at bounding box center [730, 62] width 166 height 15
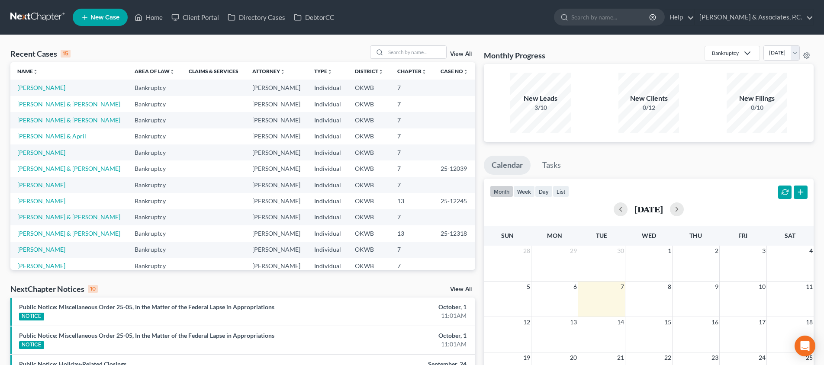
select select "23"
select select "37"
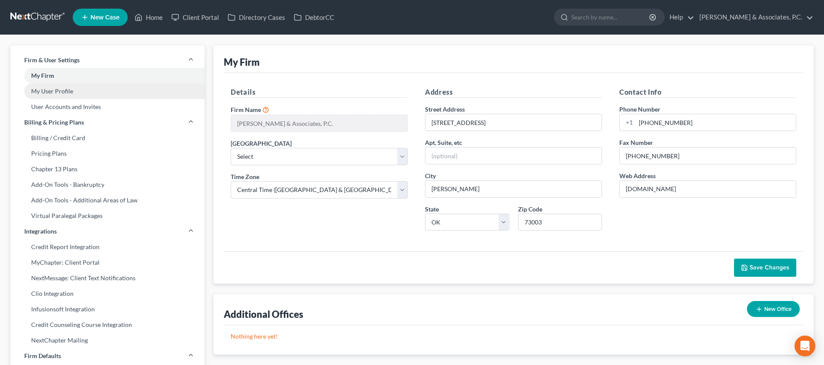
click at [113, 94] on link "My User Profile" at bounding box center [107, 92] width 194 height 16
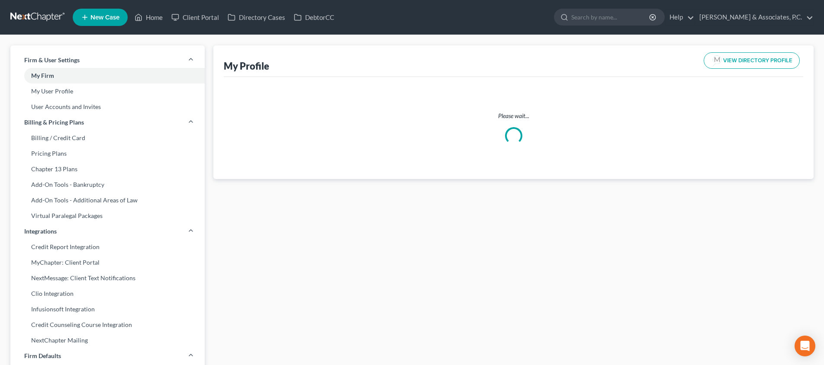
select select "37"
select select "65"
select select "attorney"
select select "0"
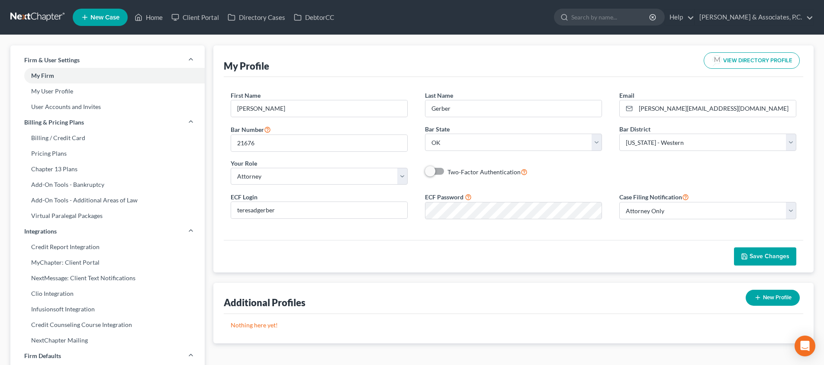
click at [526, 183] on div "First Name * Teresa Last Name * Gerber Email * teresa@mcbridelaw.net Bar Number…" at bounding box center [513, 141] width 583 height 101
click at [80, 74] on link "My Firm" at bounding box center [107, 76] width 194 height 16
select select "65"
select select "23"
select select "37"
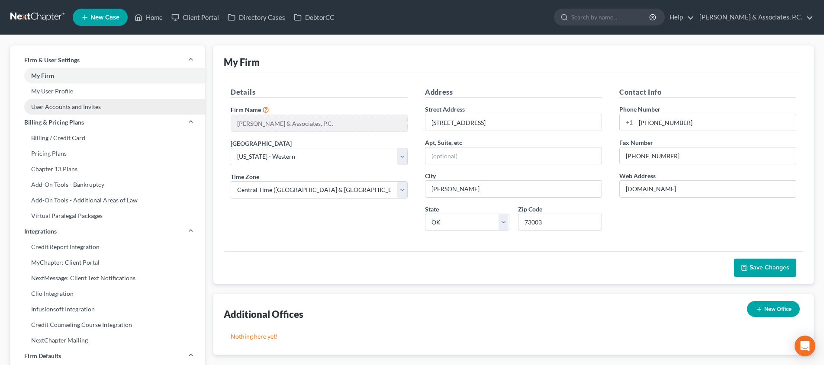
click at [94, 106] on link "User Accounts and Invites" at bounding box center [107, 107] width 194 height 16
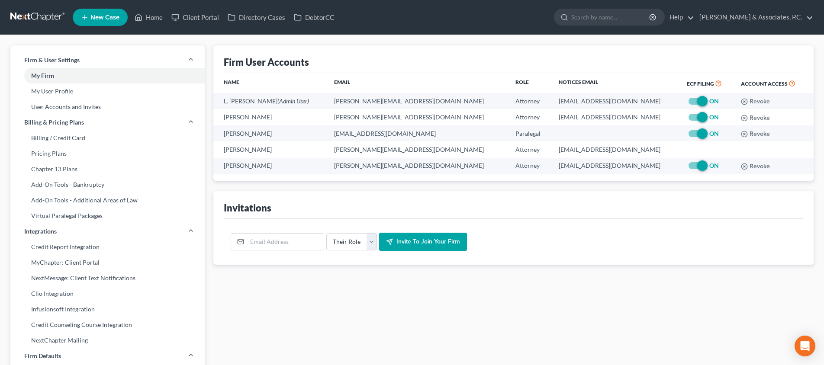
click at [722, 16] on ul "New Case Home Client Portal Directory Cases DebtorCC - No Result - See all resu…" at bounding box center [443, 17] width 741 height 23
click at [694, 16] on link "Help" at bounding box center [679, 18] width 29 height 16
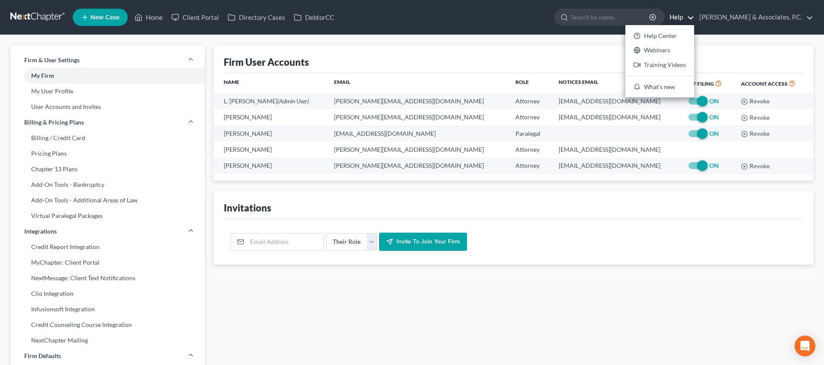
click at [694, 16] on link "Help" at bounding box center [679, 18] width 29 height 16
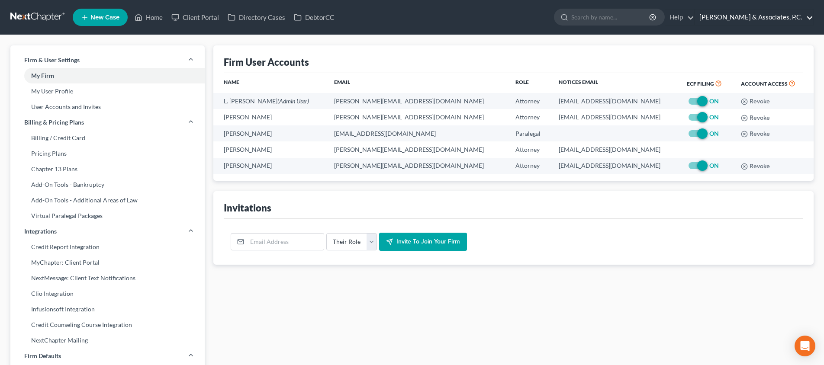
click at [810, 15] on link "[PERSON_NAME] & Associates, P.C." at bounding box center [754, 18] width 118 height 16
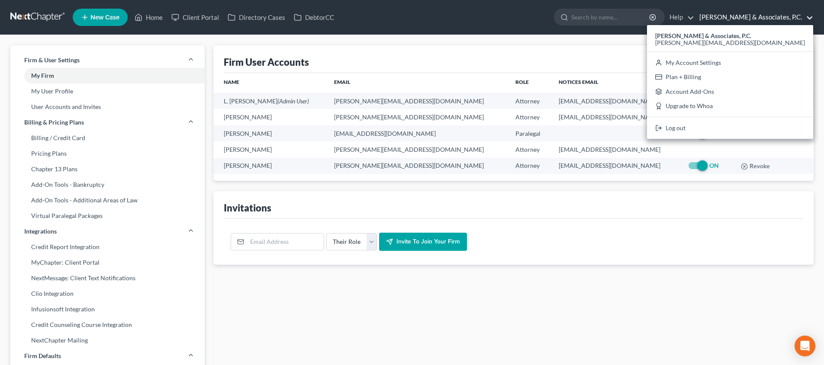
drag, startPoint x: 812, startPoint y: 19, endPoint x: 769, endPoint y: 25, distance: 43.7
click at [812, 19] on link "[PERSON_NAME] & Associates, P.C." at bounding box center [754, 18] width 118 height 16
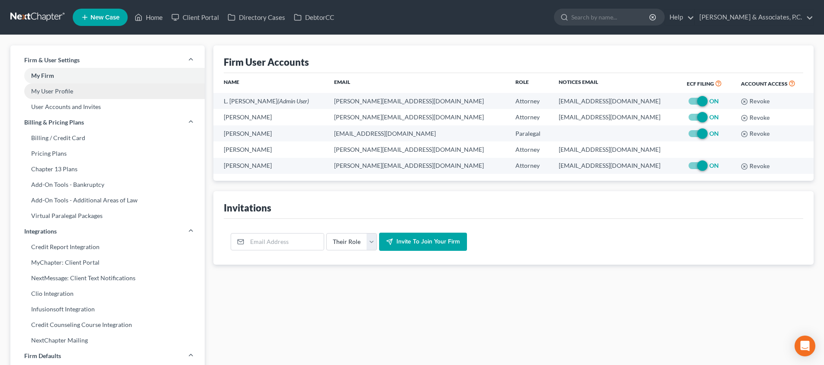
click at [120, 92] on link "My User Profile" at bounding box center [107, 92] width 194 height 16
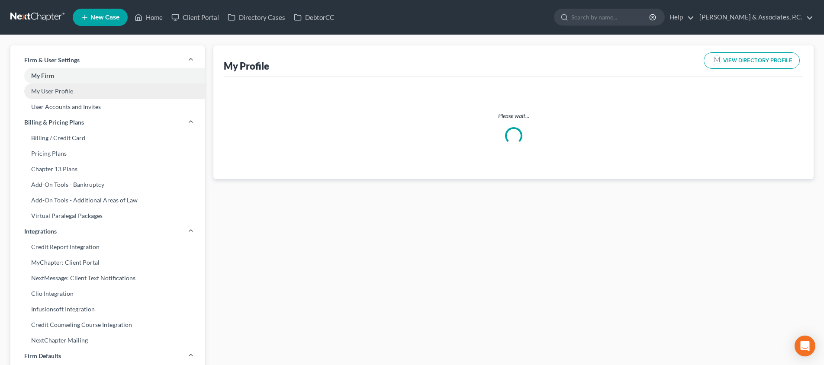
select select "37"
select select "65"
select select "attorney"
select select "0"
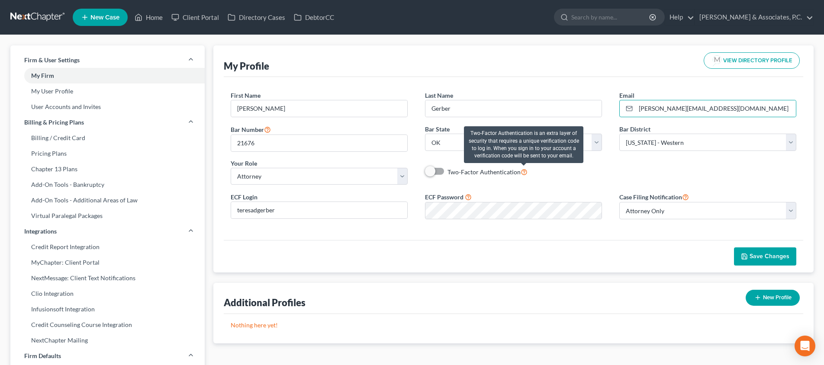
click at [524, 173] on icon at bounding box center [524, 172] width 7 height 8
click at [457, 173] on input "Two-Factor Authentication" at bounding box center [454, 170] width 6 height 6
click at [523, 173] on icon at bounding box center [524, 172] width 7 height 8
click at [457, 173] on input "Two-Factor Authentication" at bounding box center [454, 170] width 6 height 6
checkbox input "false"
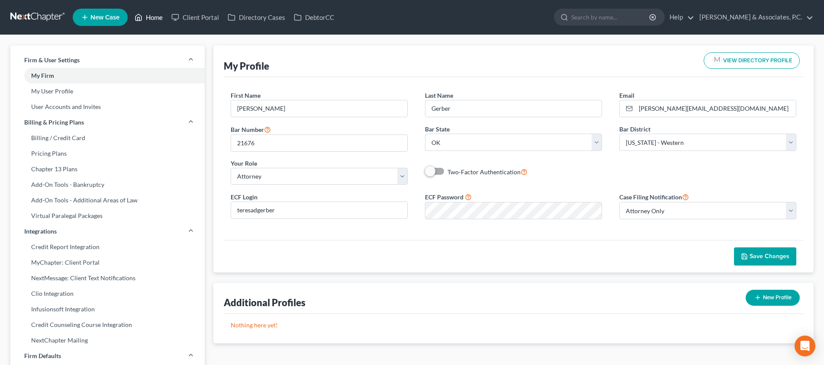
click at [159, 19] on link "Home" at bounding box center [148, 18] width 37 height 16
